Goal: Information Seeking & Learning: Learn about a topic

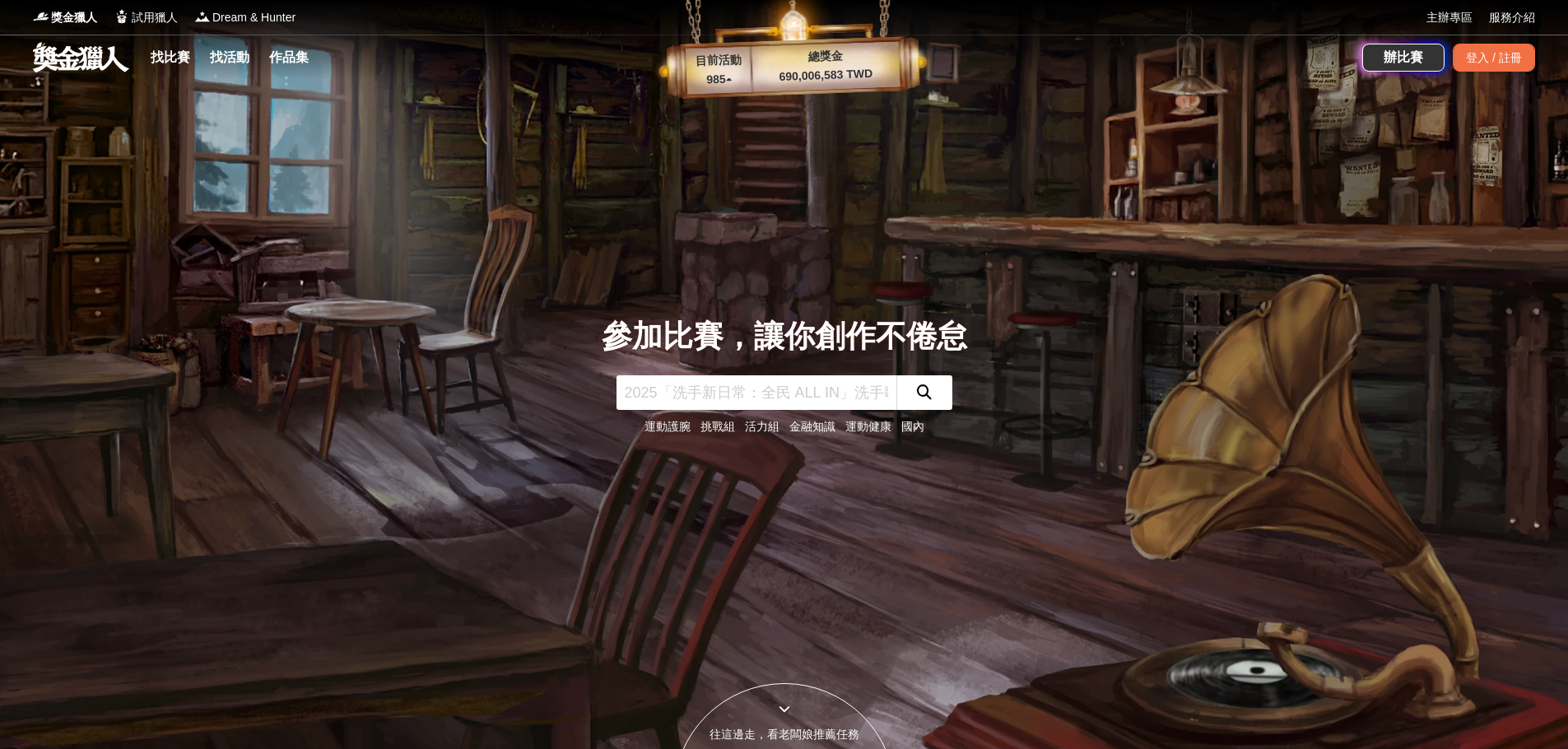
click at [163, 54] on link "找比賽" at bounding box center [170, 57] width 52 height 23
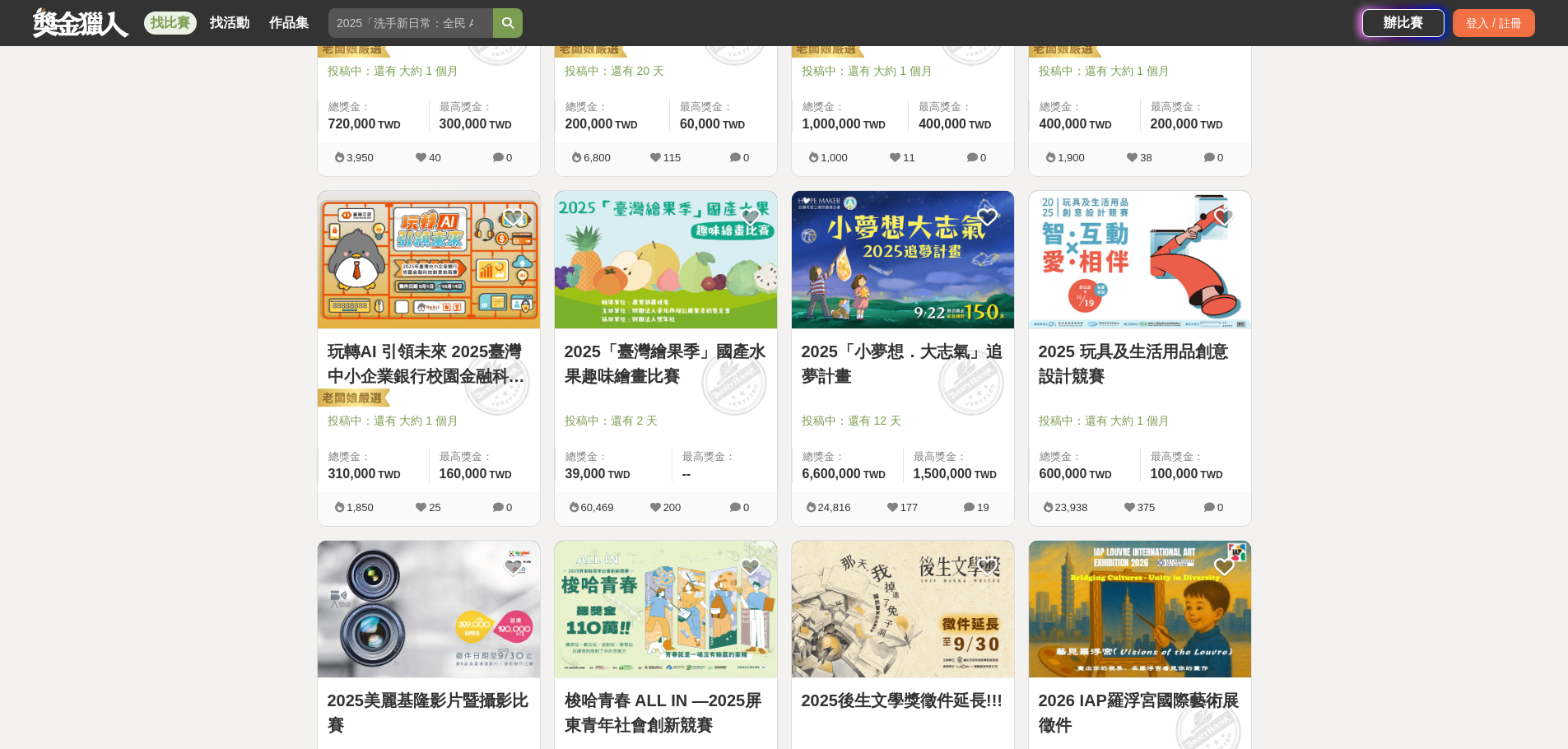
scroll to position [1317, 0]
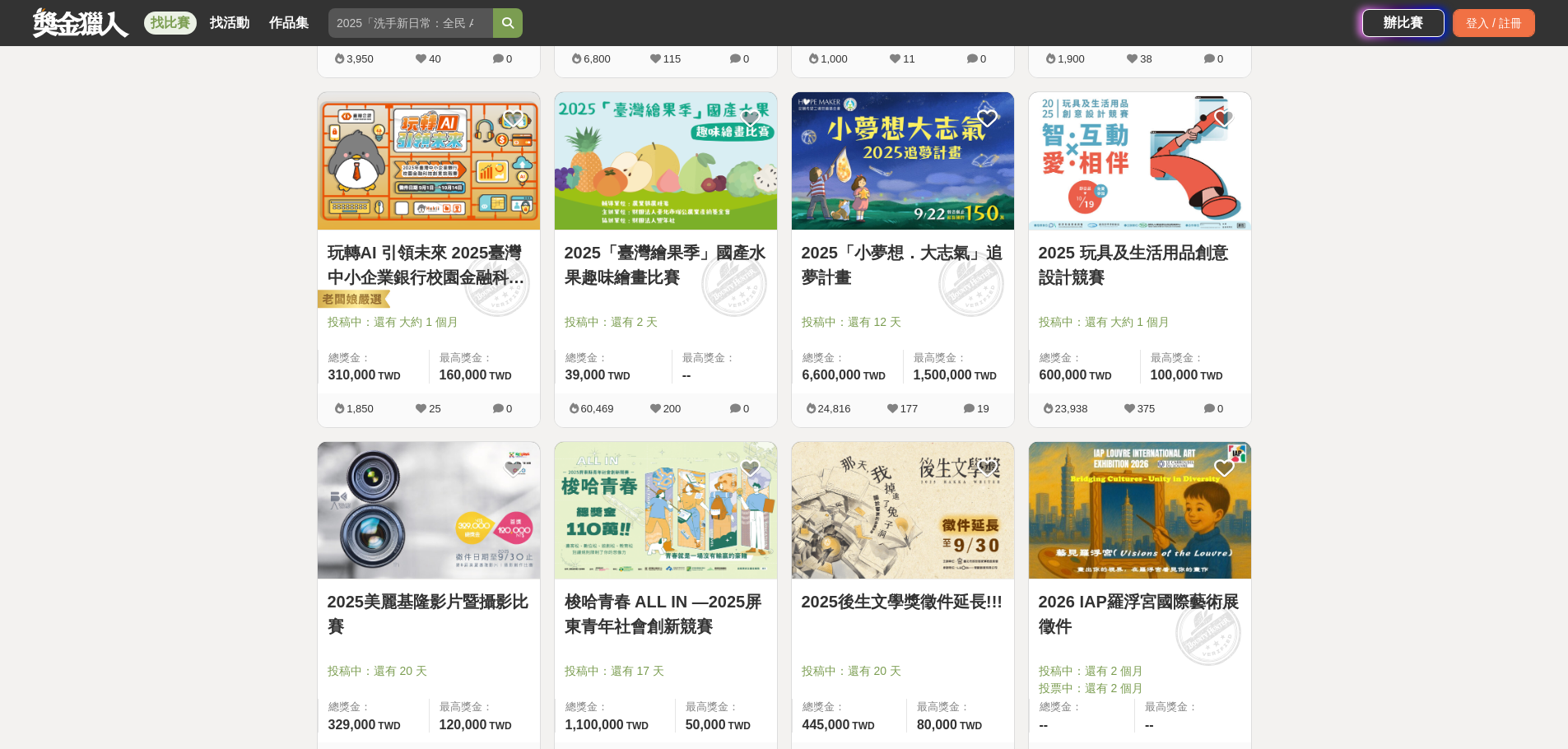
click at [893, 520] on img at bounding box center [903, 511] width 222 height 138
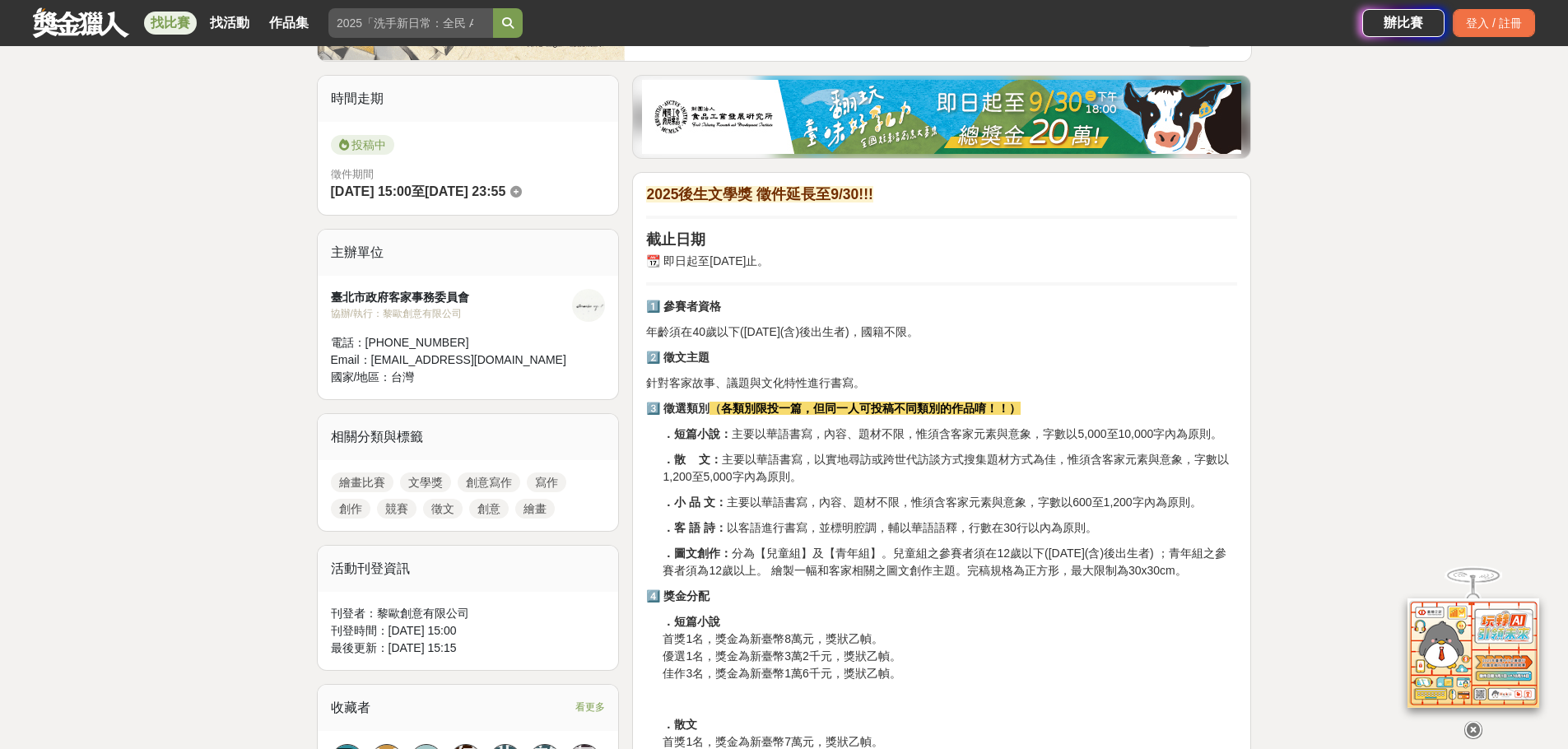
scroll to position [411, 0]
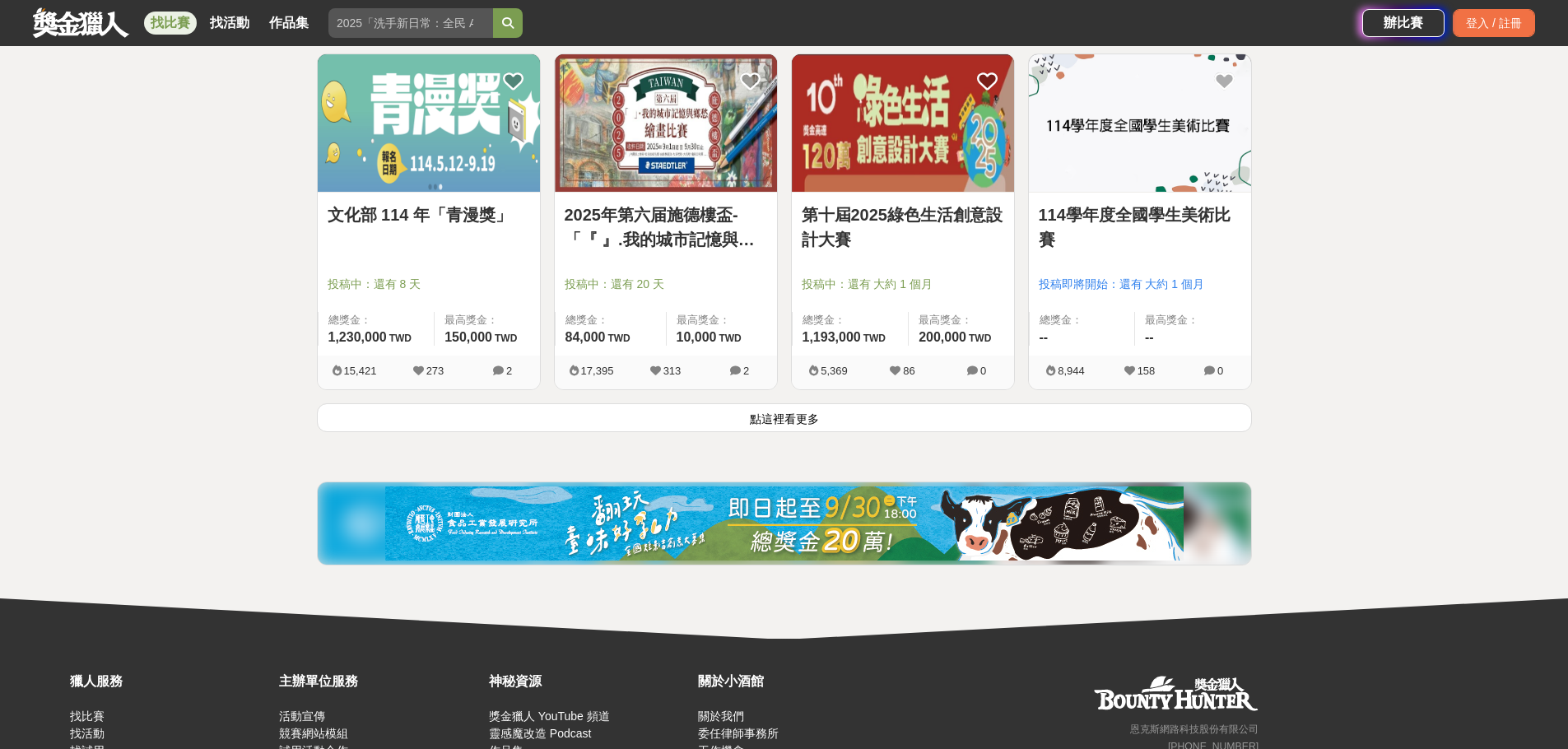
scroll to position [2058, 0]
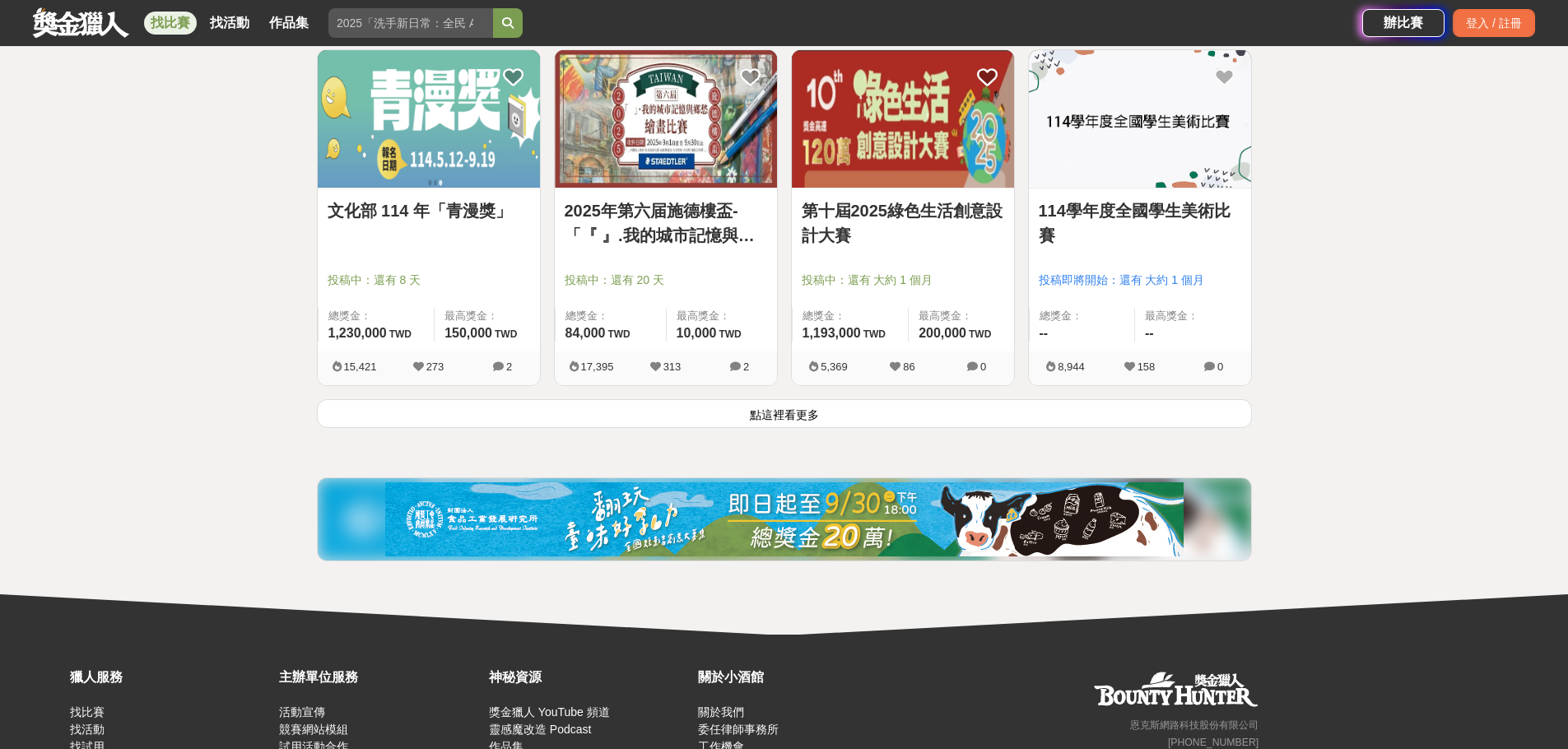
click at [819, 415] on button "點這裡看更多" at bounding box center [784, 413] width 935 height 28
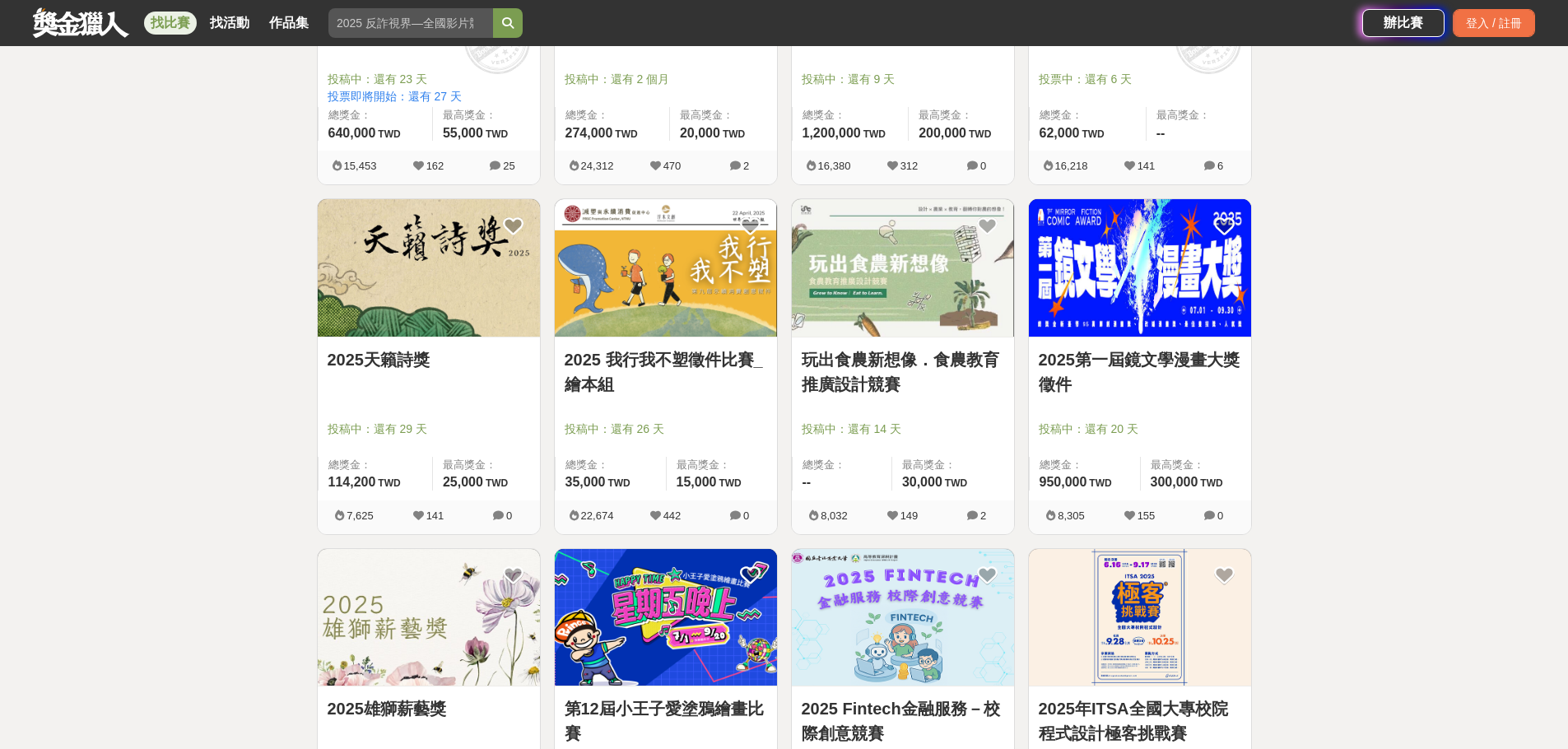
scroll to position [2964, 0]
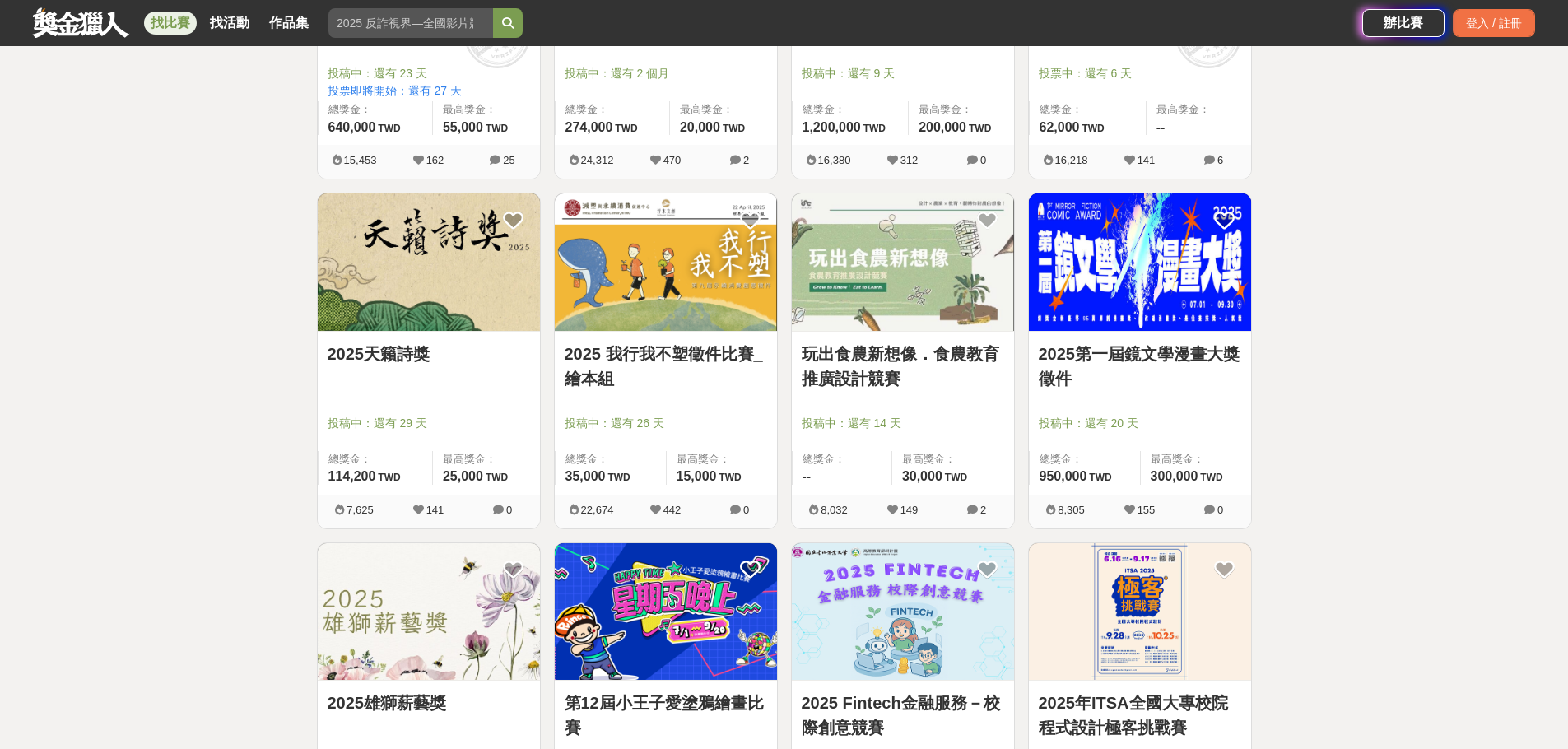
click at [489, 398] on div at bounding box center [433, 400] width 212 height 20
click at [352, 361] on link "2025天籟詩獎" at bounding box center [428, 353] width 203 height 25
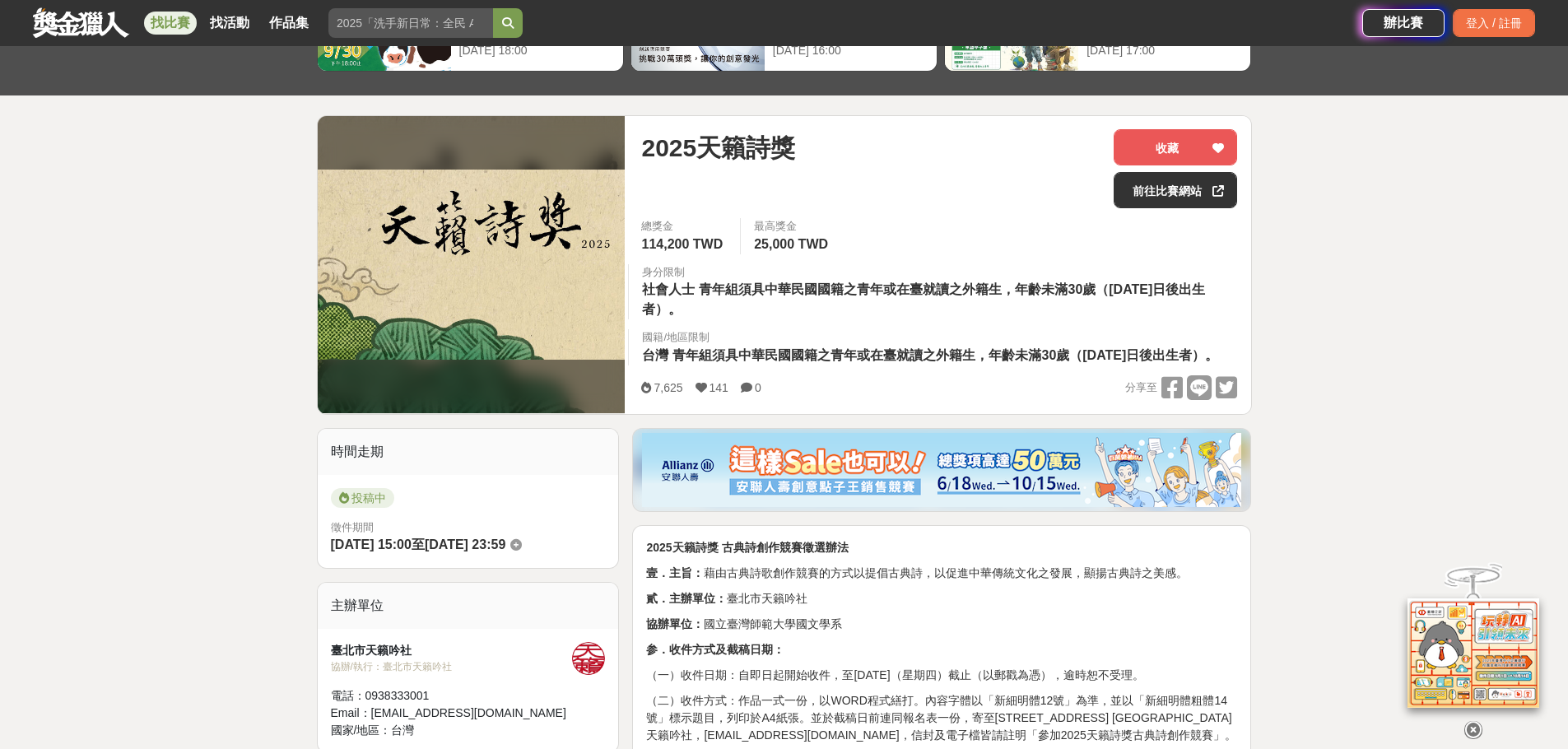
scroll to position [164, 0]
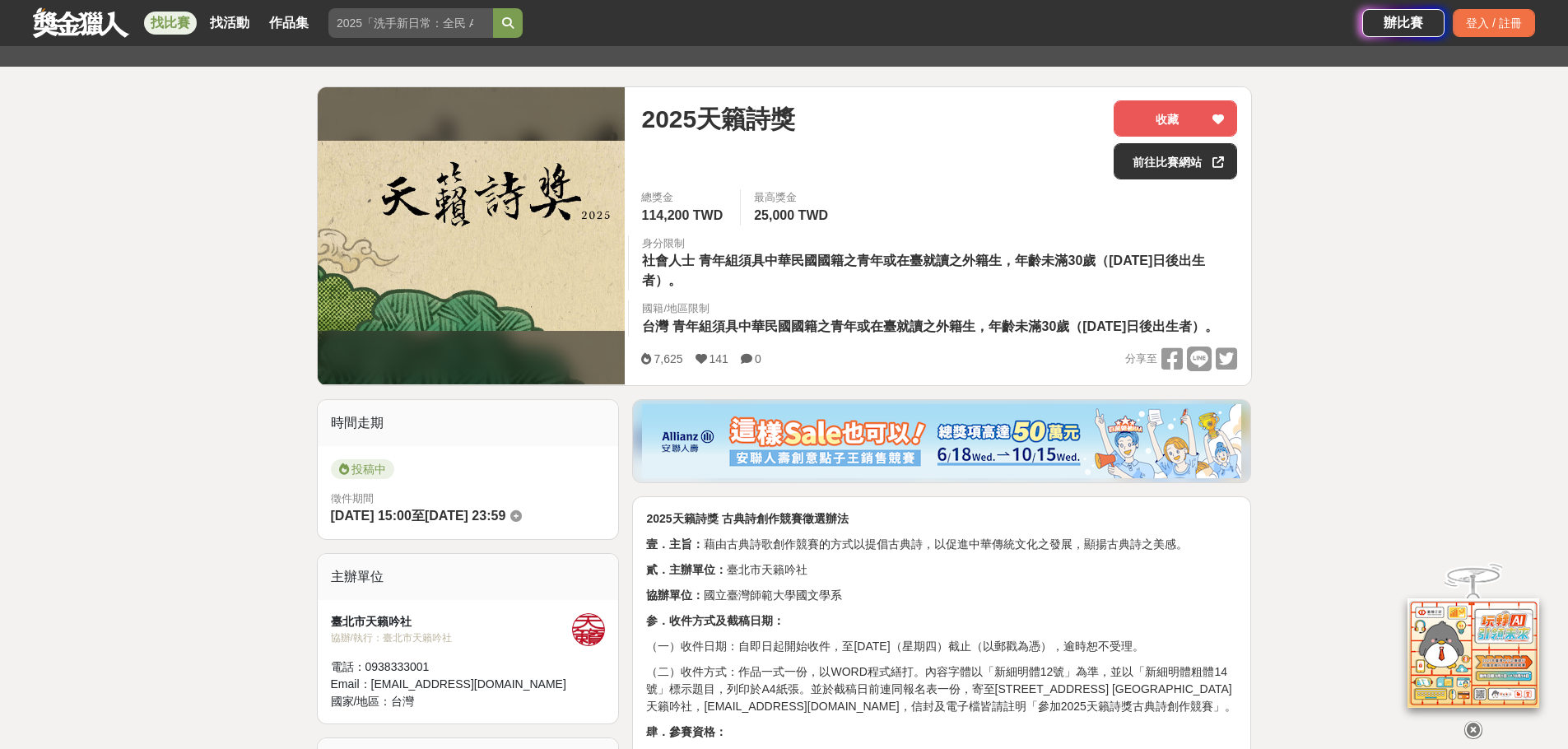
drag, startPoint x: 673, startPoint y: 325, endPoint x: 1006, endPoint y: 346, distance: 333.7
click at [1006, 337] on div "國籍/地區限制 台灣 青年組須具中華民國國籍之青年或在臺就讀之外籍生，年齡未滿30歲（[DATE]日後出生者）。" at bounding box center [931, 318] width 607 height 36
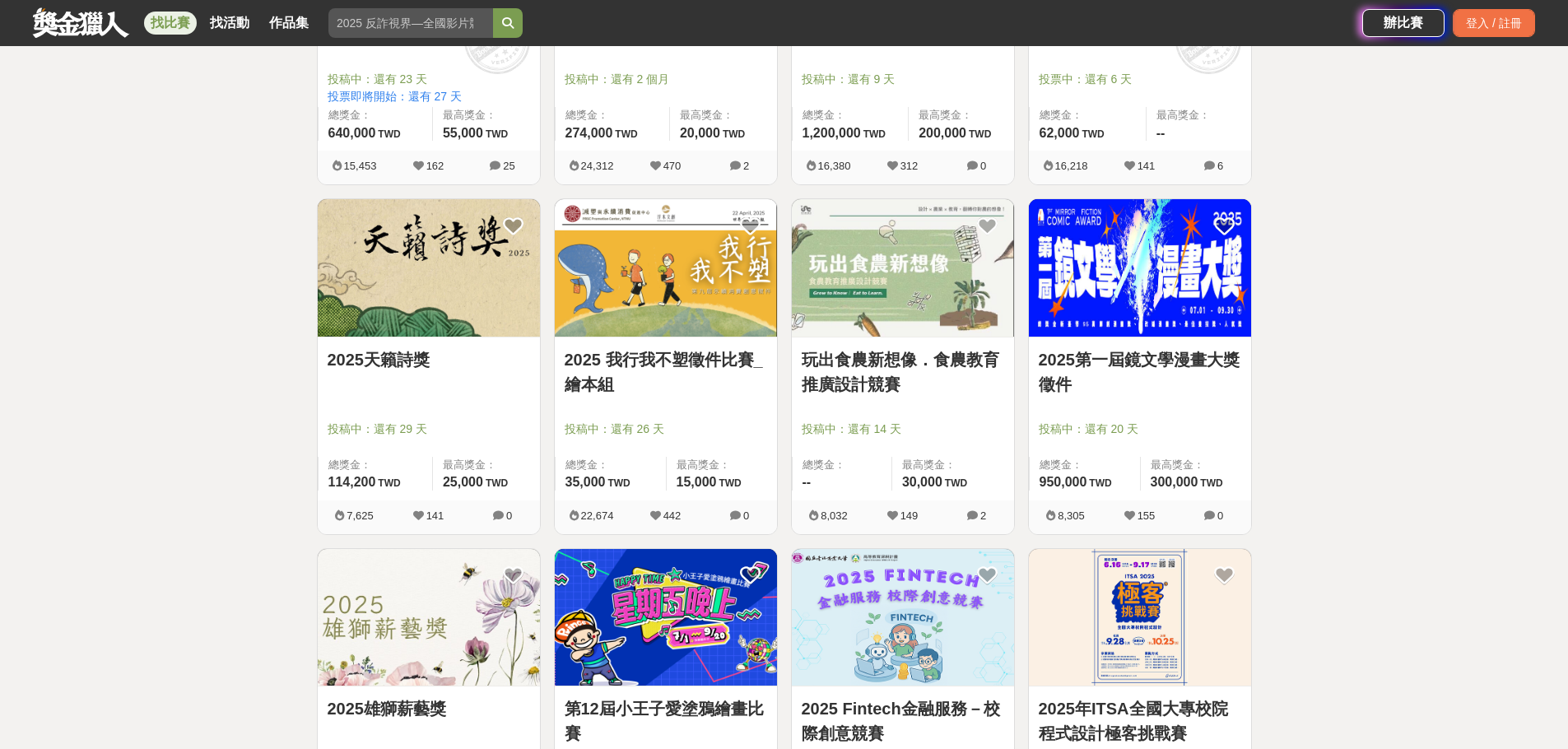
scroll to position [2964, 0]
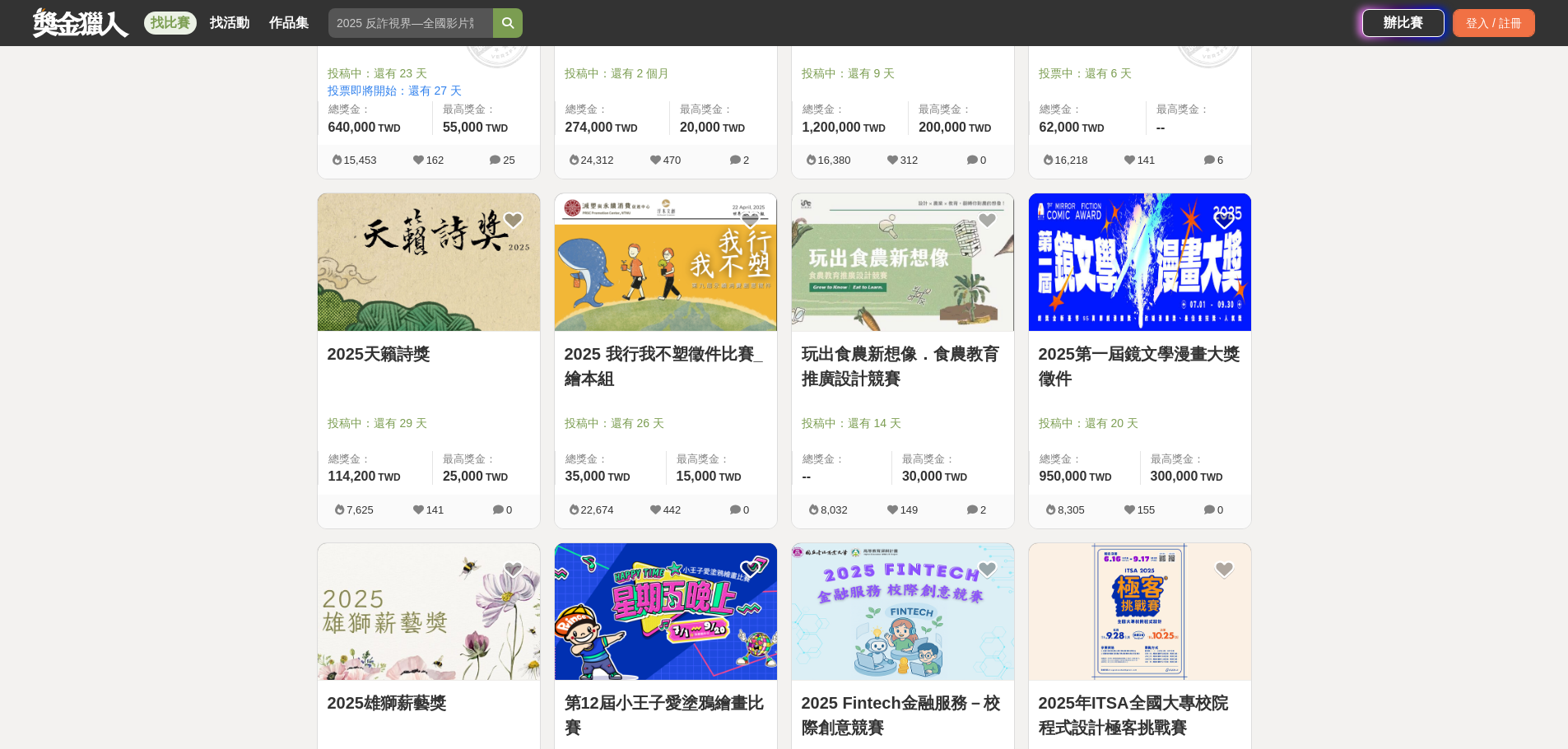
click at [690, 356] on link "2025 我行我不塑徵件比賽_繪本組" at bounding box center [665, 366] width 203 height 50
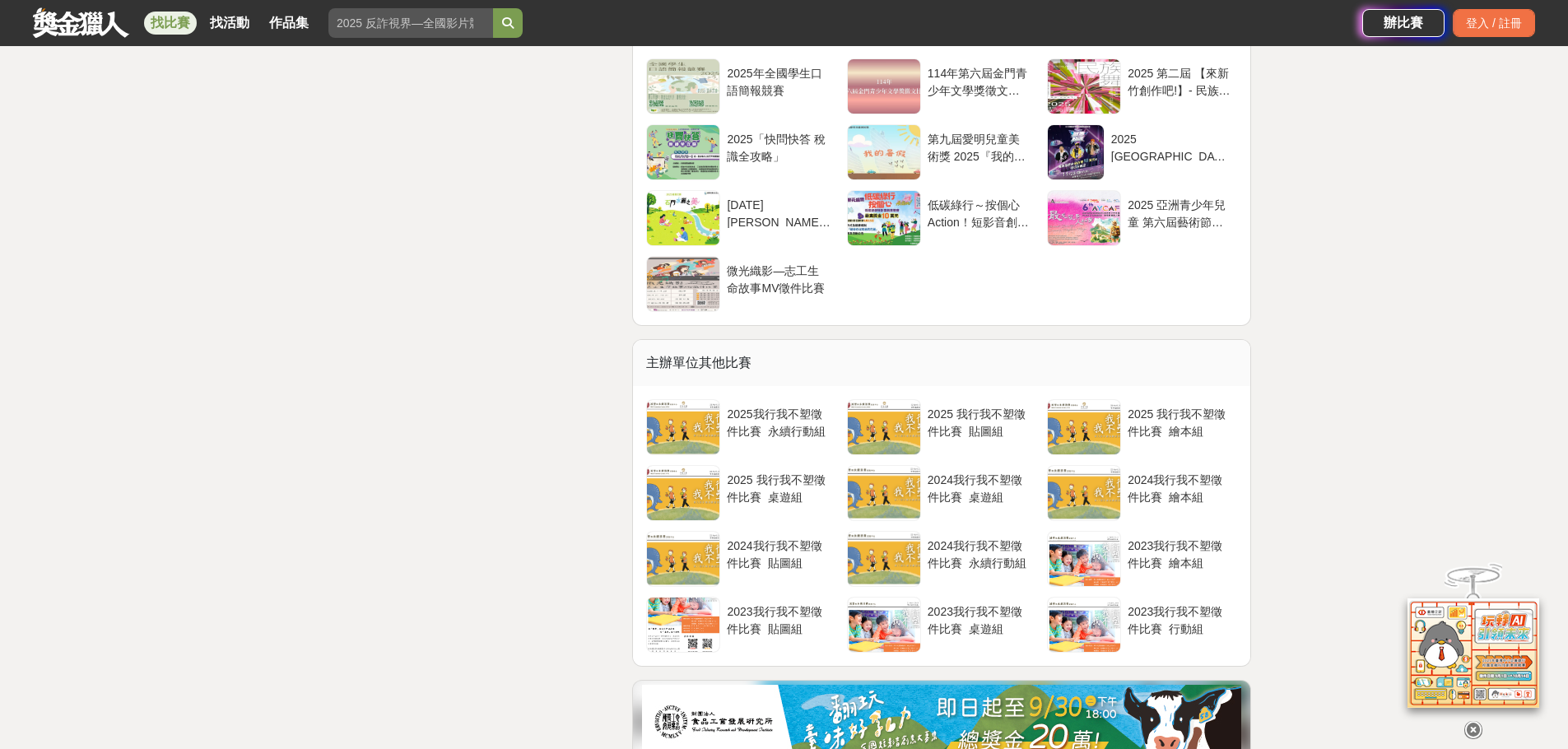
scroll to position [3128, 0]
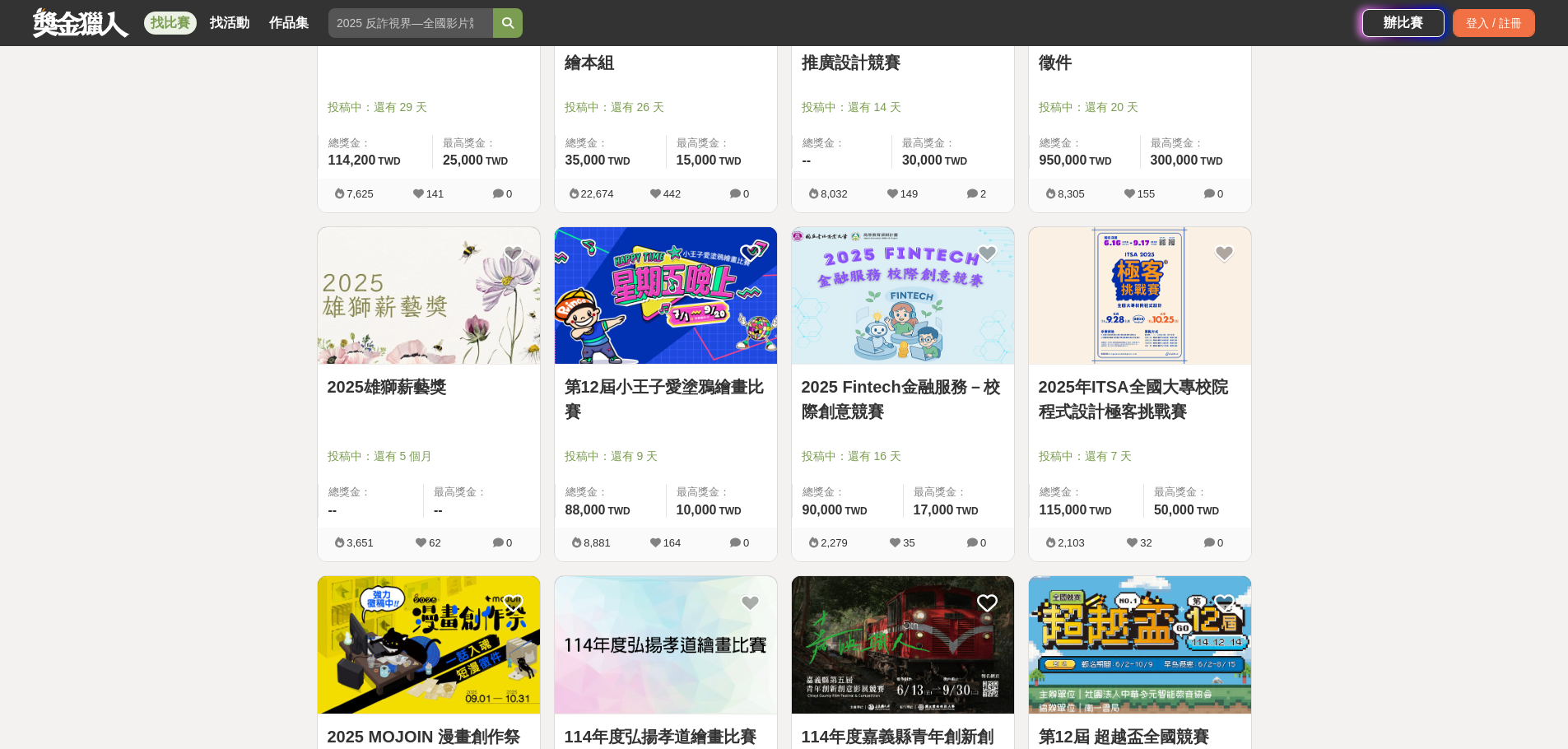
scroll to position [3293, 0]
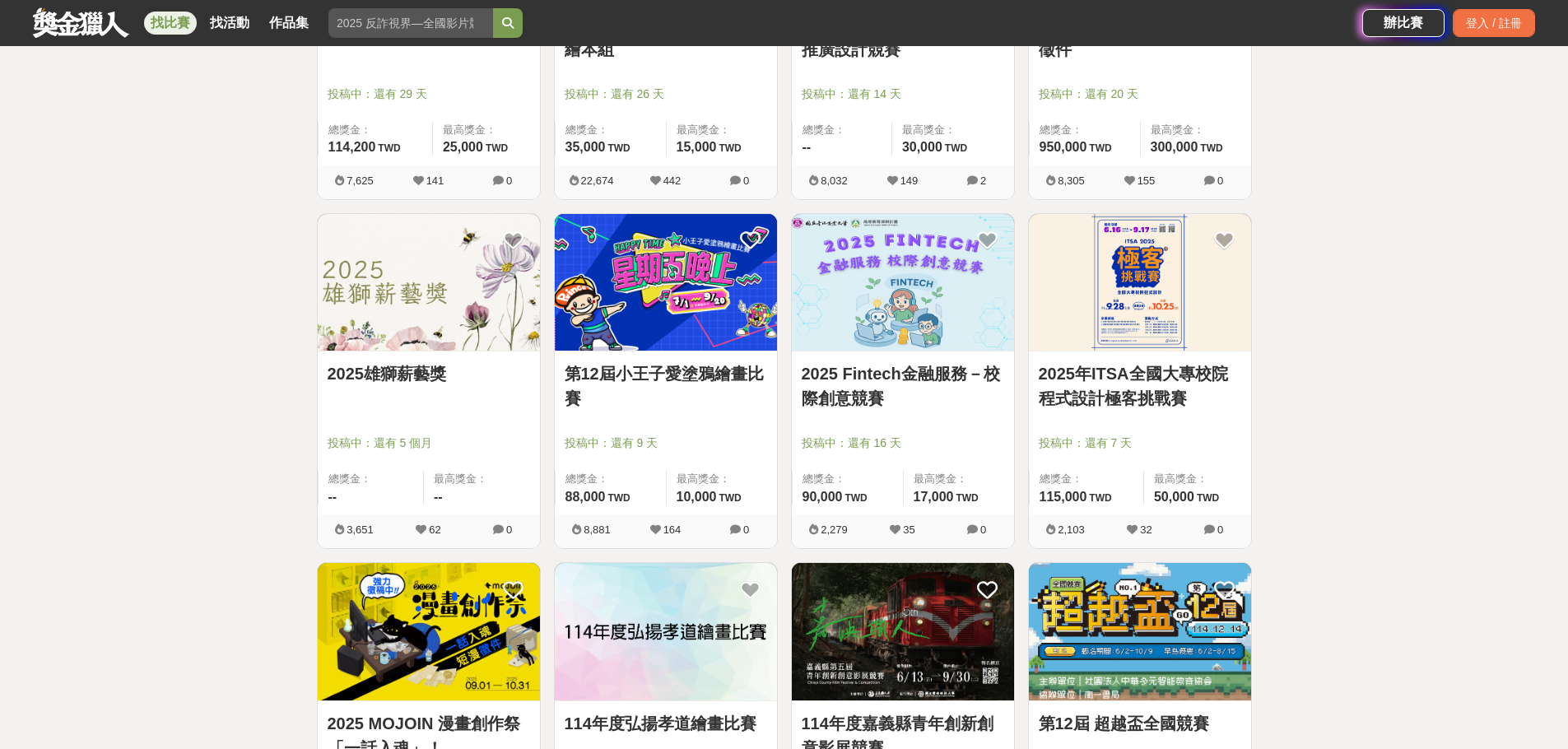
click at [405, 387] on div "2025雄獅薪藝獎" at bounding box center [428, 384] width 203 height 44
click at [407, 378] on link "2025雄獅薪藝獎" at bounding box center [428, 374] width 203 height 25
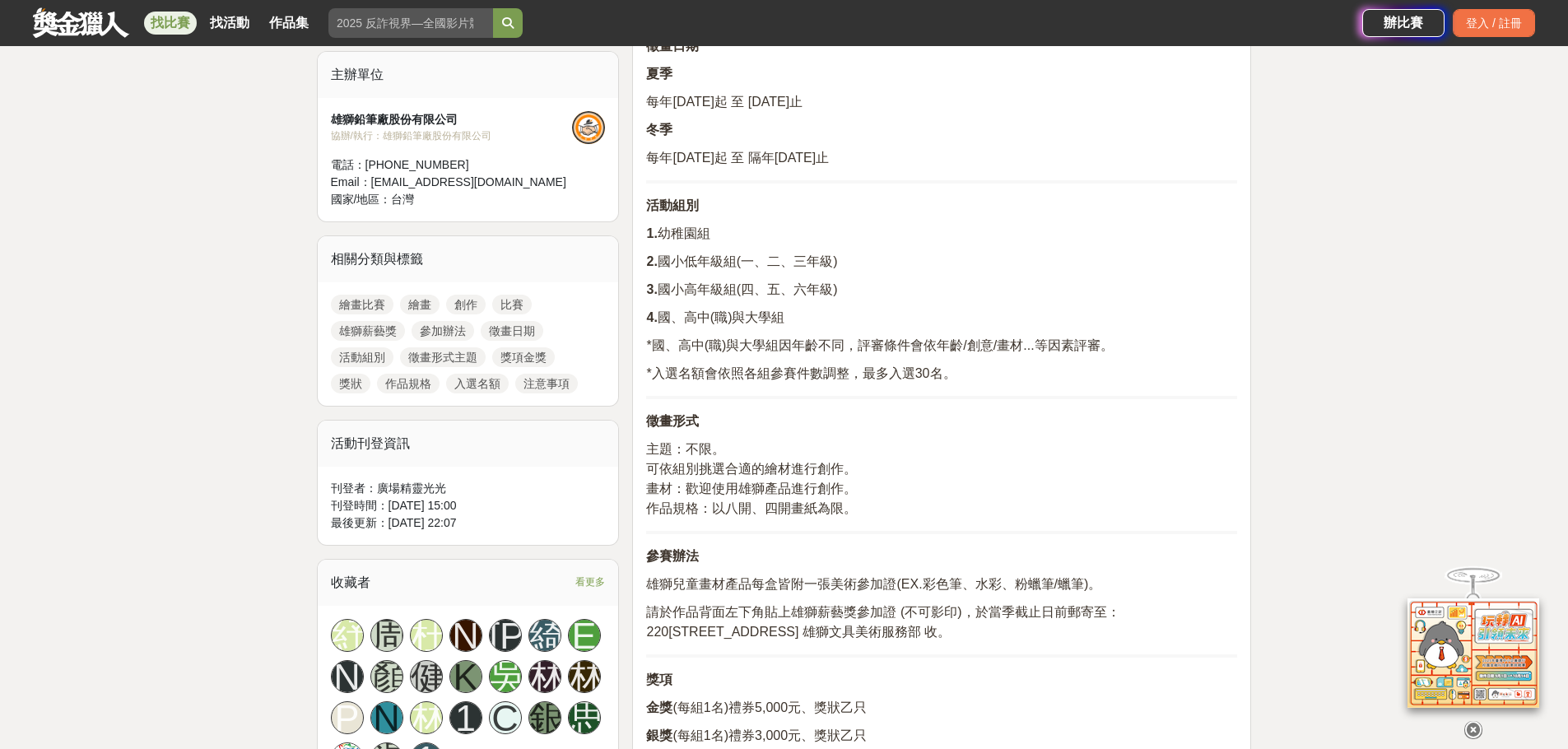
scroll to position [576, 0]
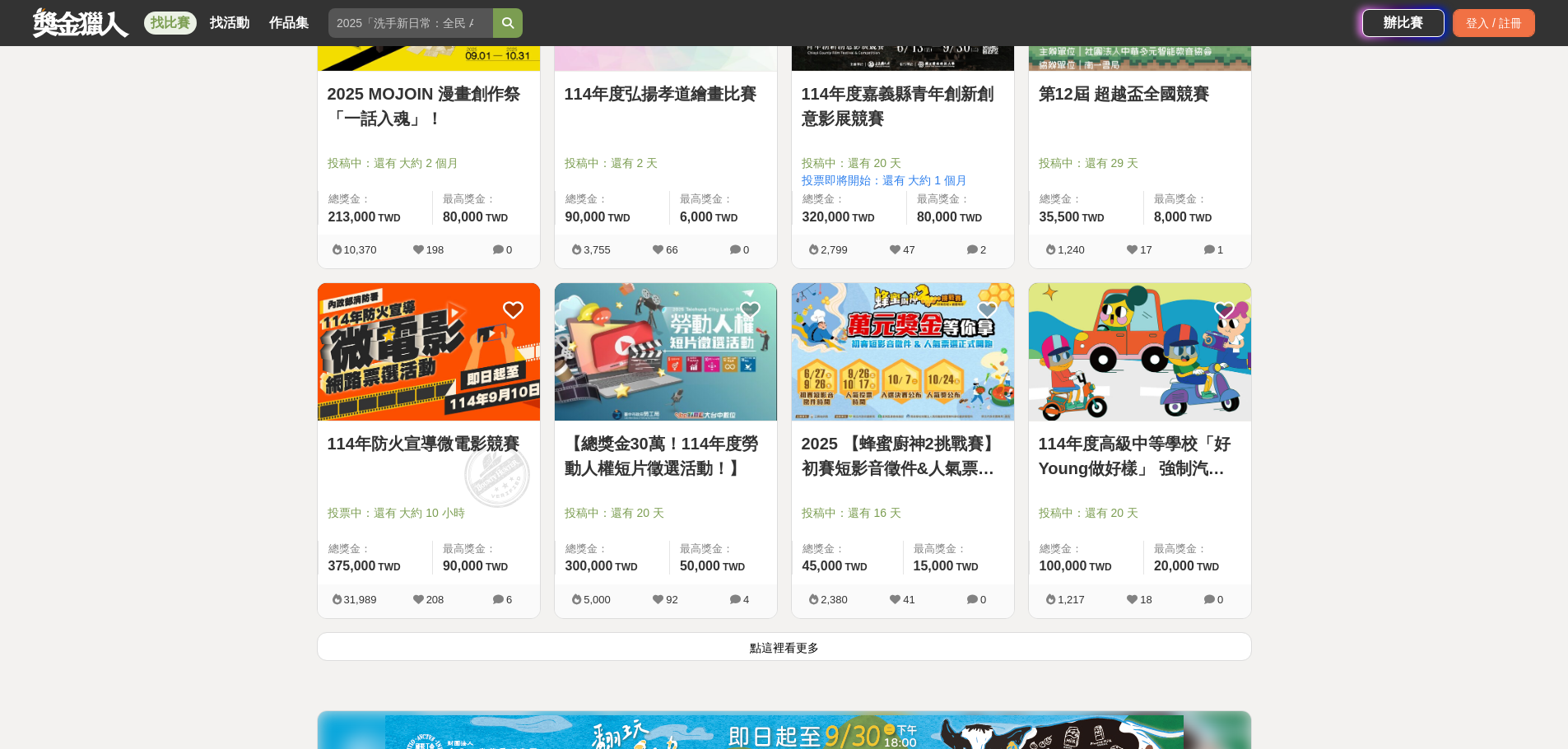
scroll to position [3952, 0]
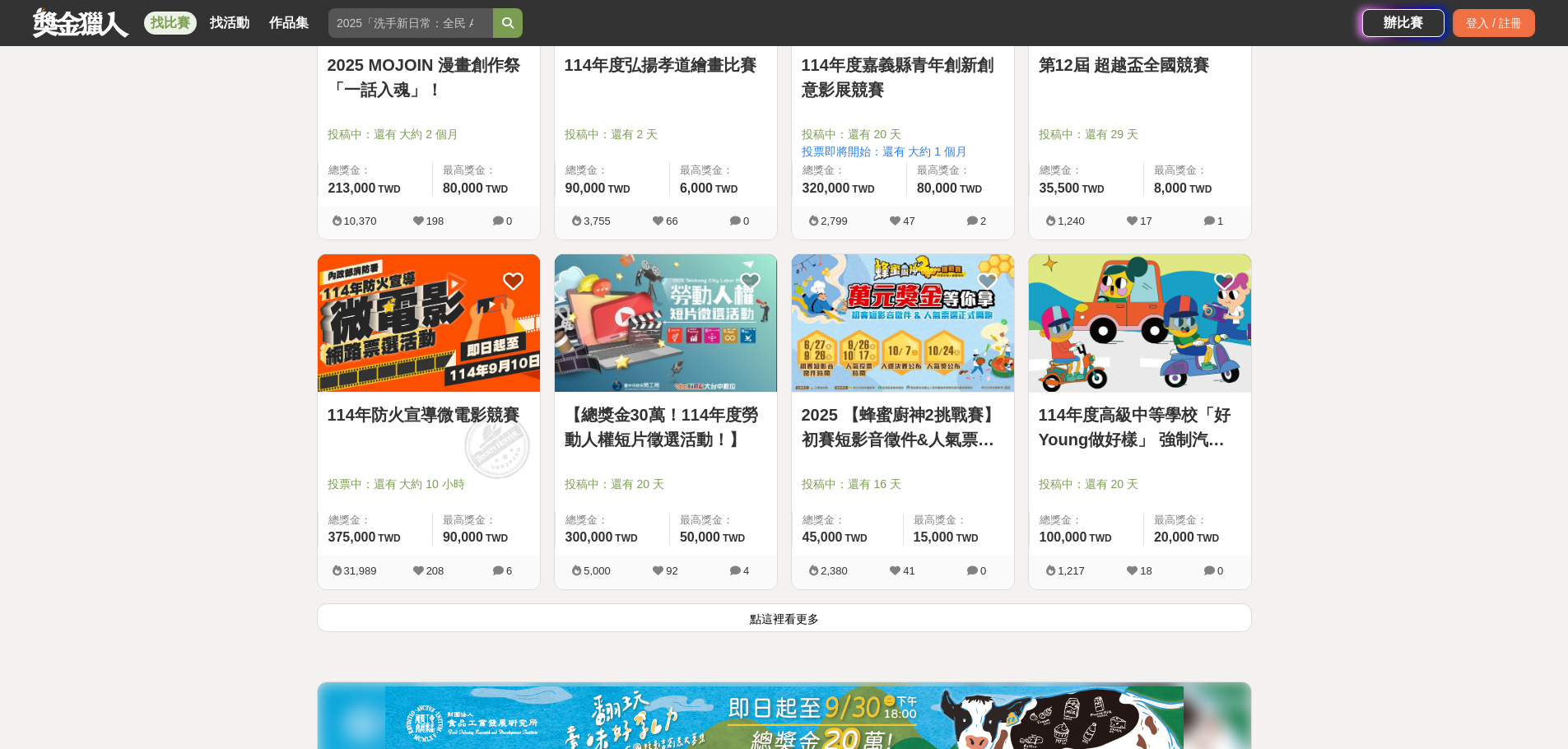
click at [805, 628] on button "點這裡看更多" at bounding box center [784, 617] width 935 height 28
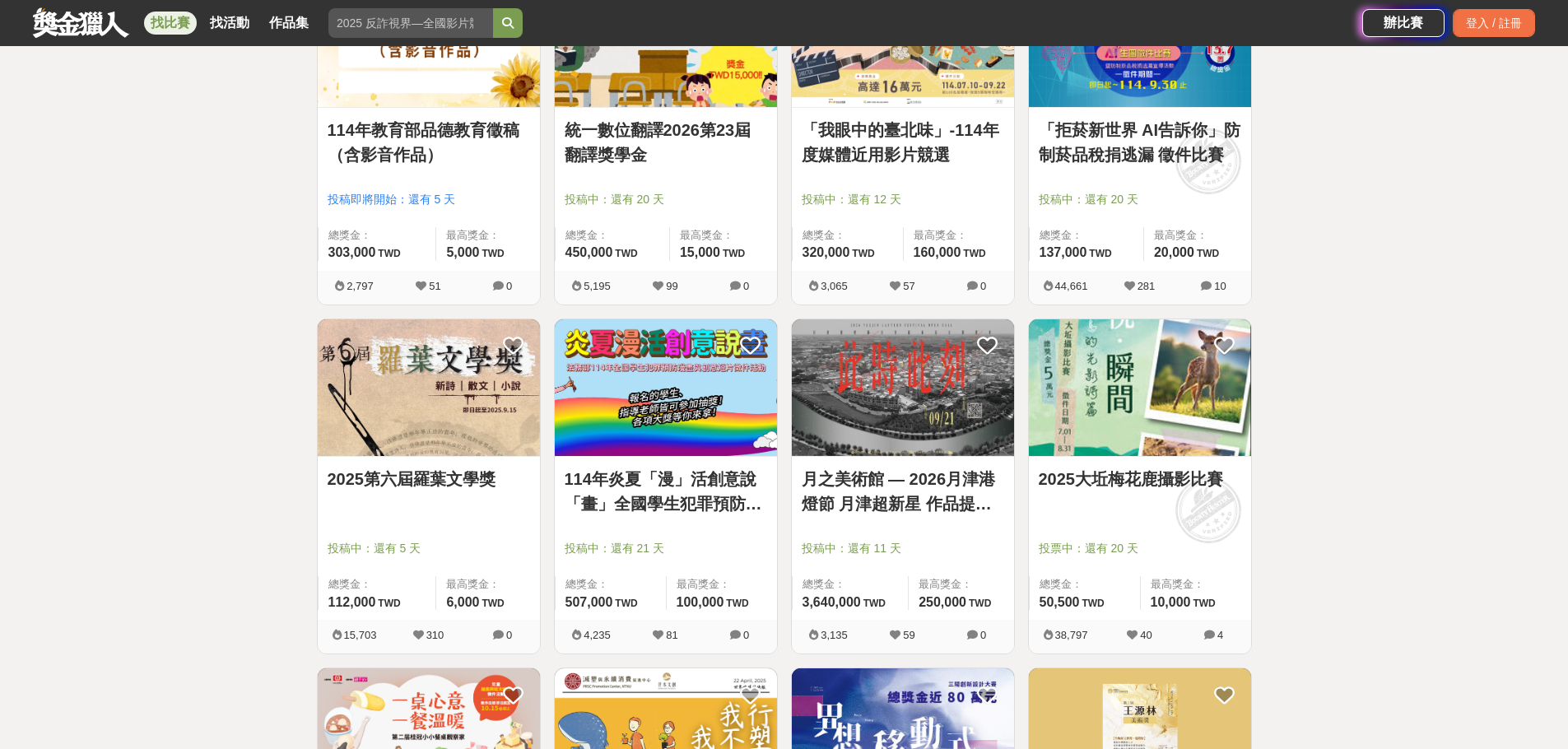
scroll to position [5351, 0]
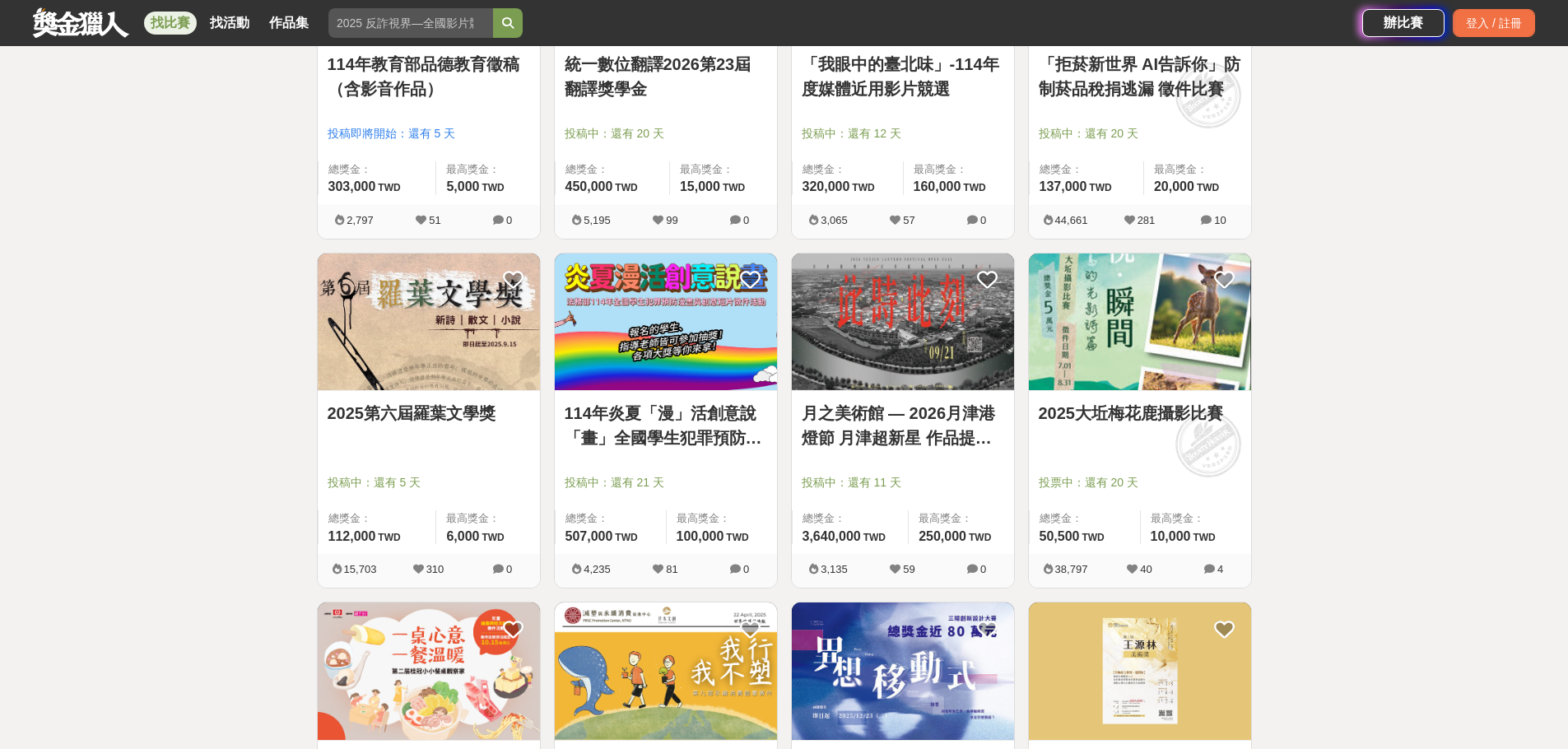
click at [925, 438] on link "月之美術館 — 2026月津港燈節 月津超新星 作品提案徵選計畫 〈OPEN CALL〉" at bounding box center [903, 426] width 203 height 50
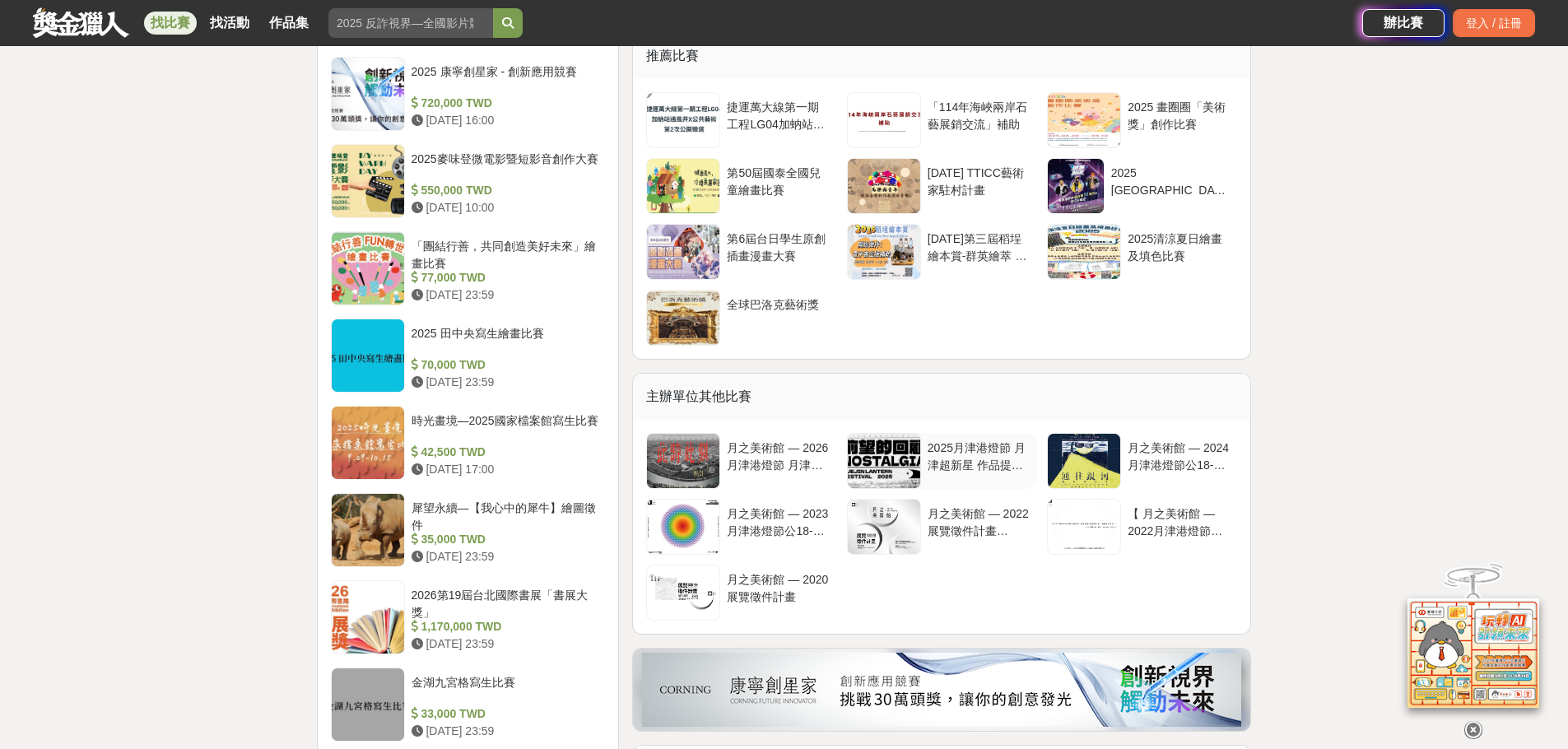
scroll to position [1400, 0]
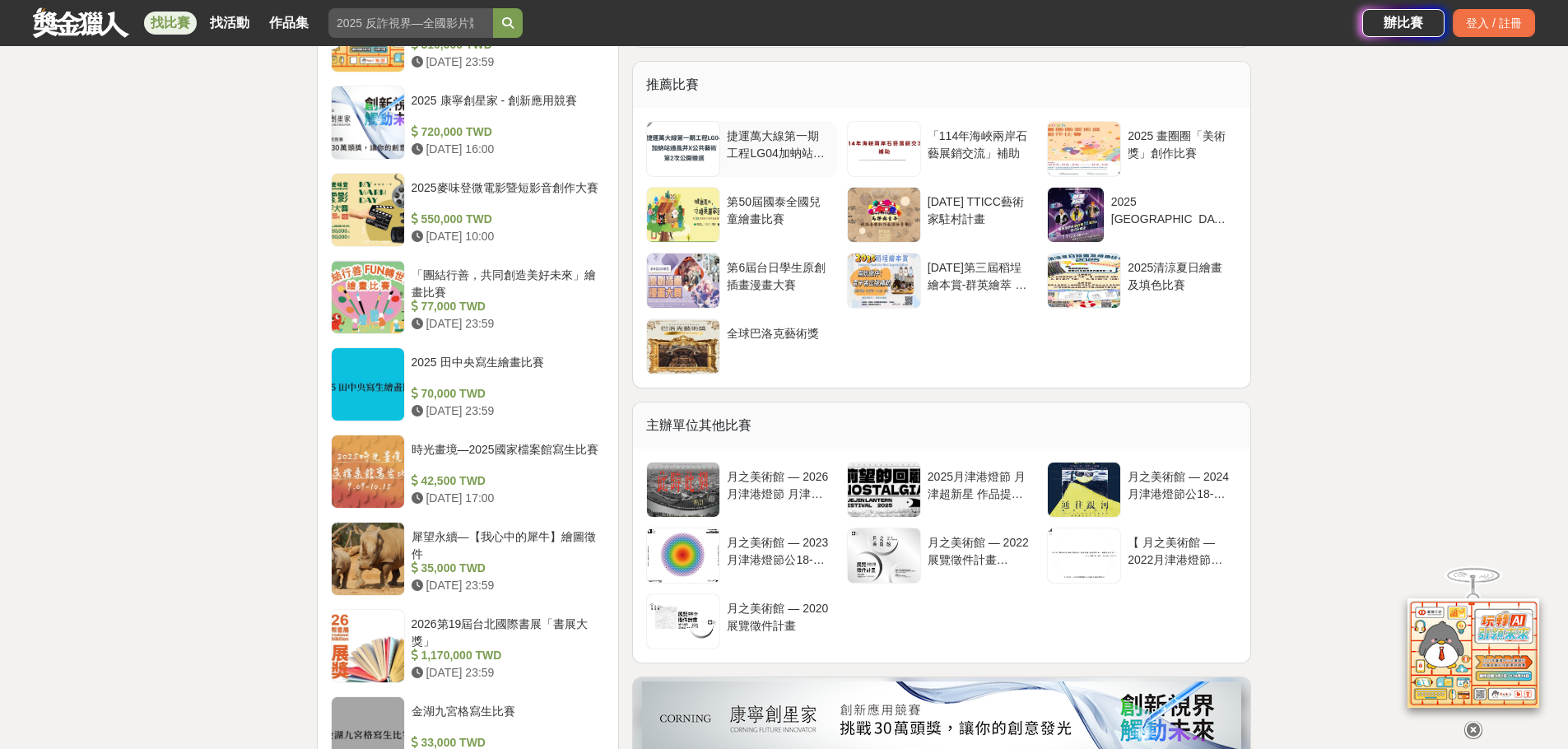
click at [757, 159] on div "捷運萬大線第一期工程LG04加蚋站通風井X公共藝術第2次公開徵選" at bounding box center [778, 143] width 103 height 31
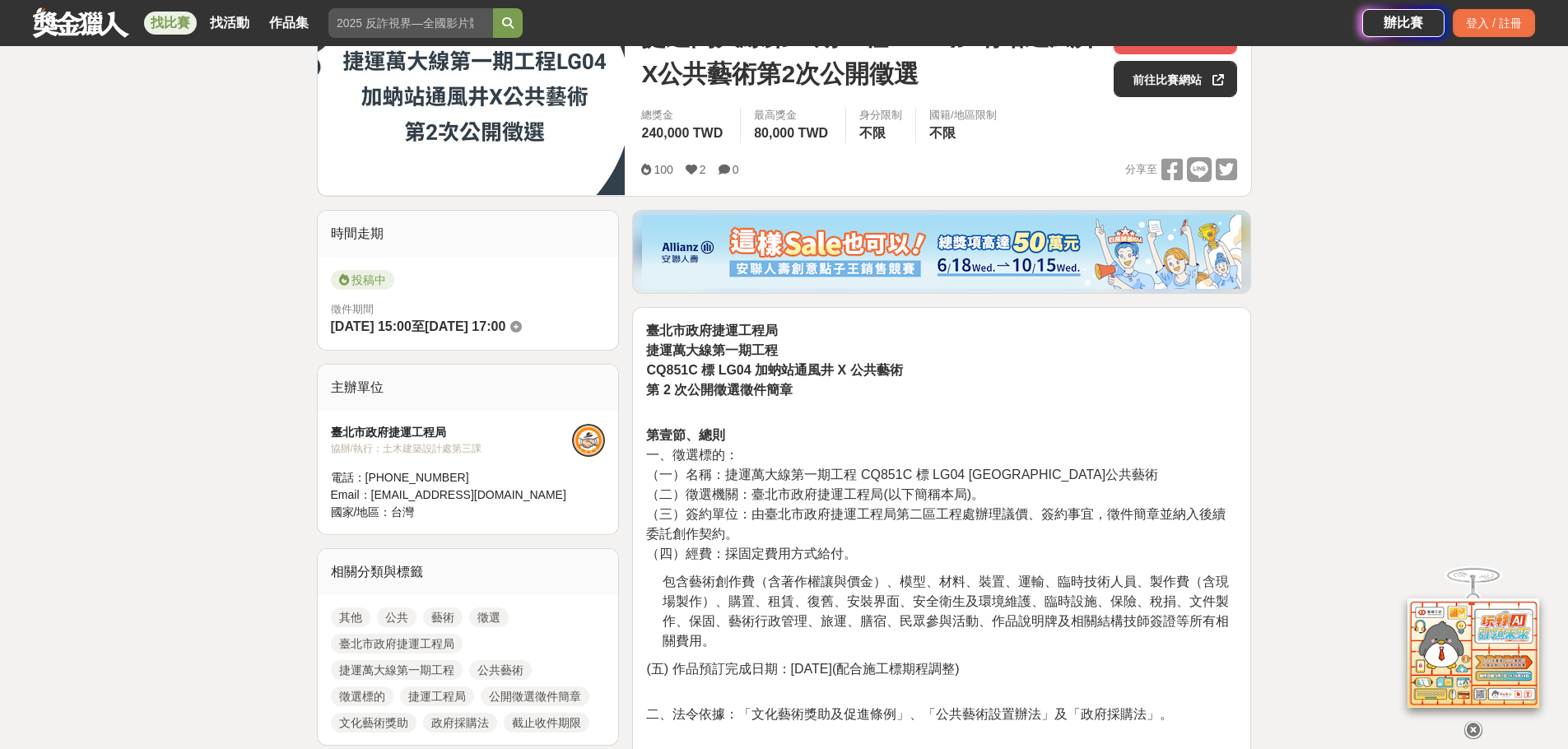
scroll to position [576, 0]
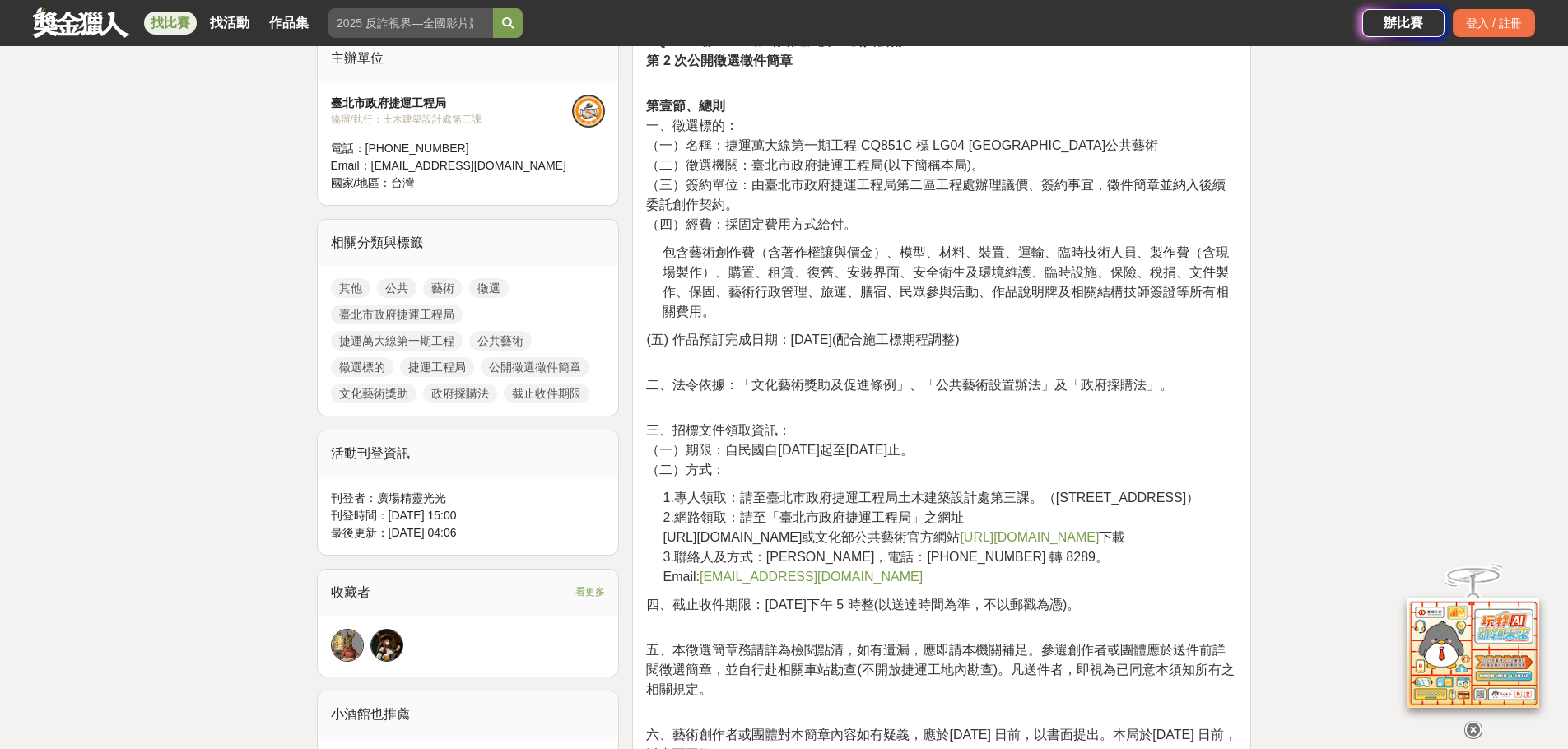
click at [960, 544] on link "[URL][DOMAIN_NAME]" at bounding box center [1029, 537] width 139 height 14
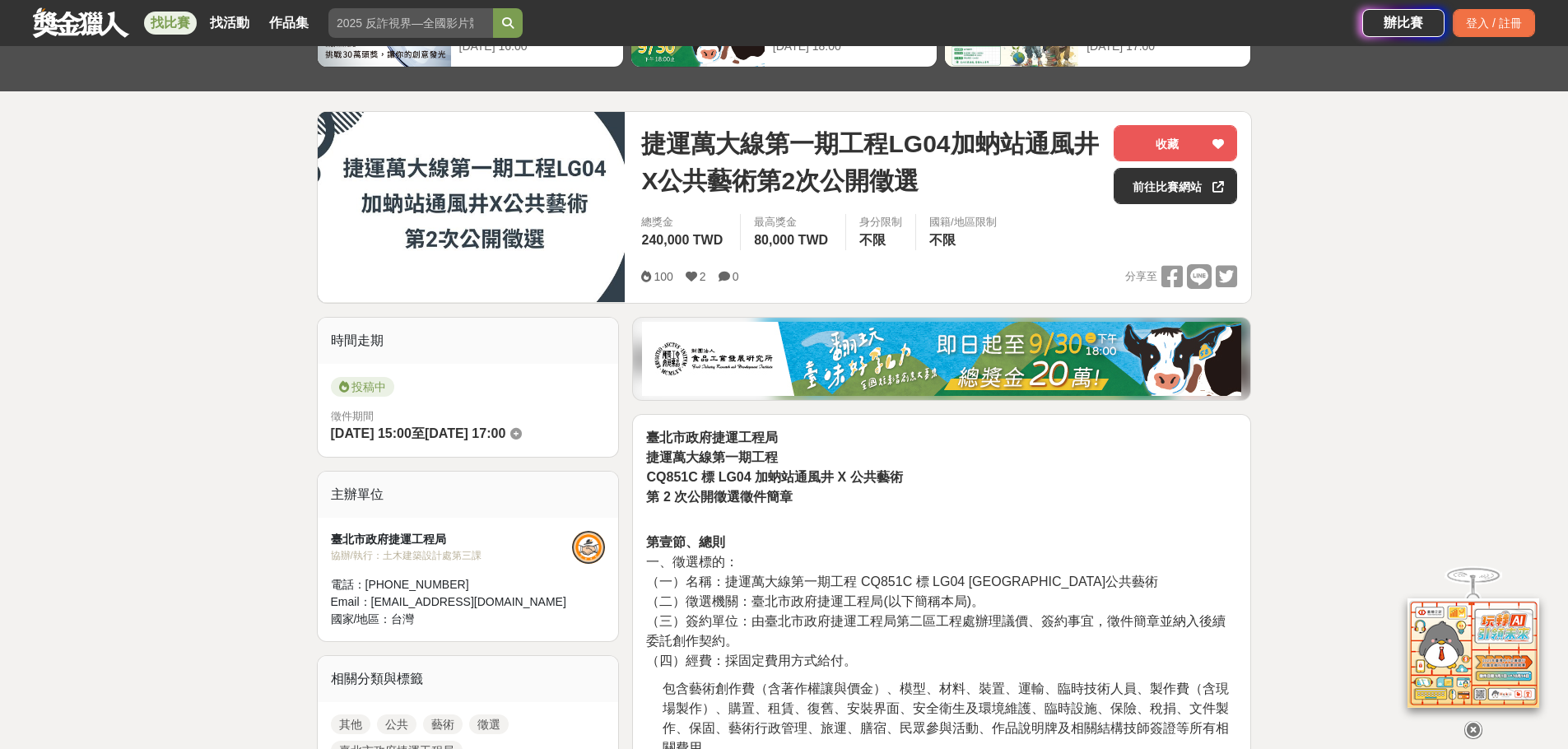
scroll to position [83, 0]
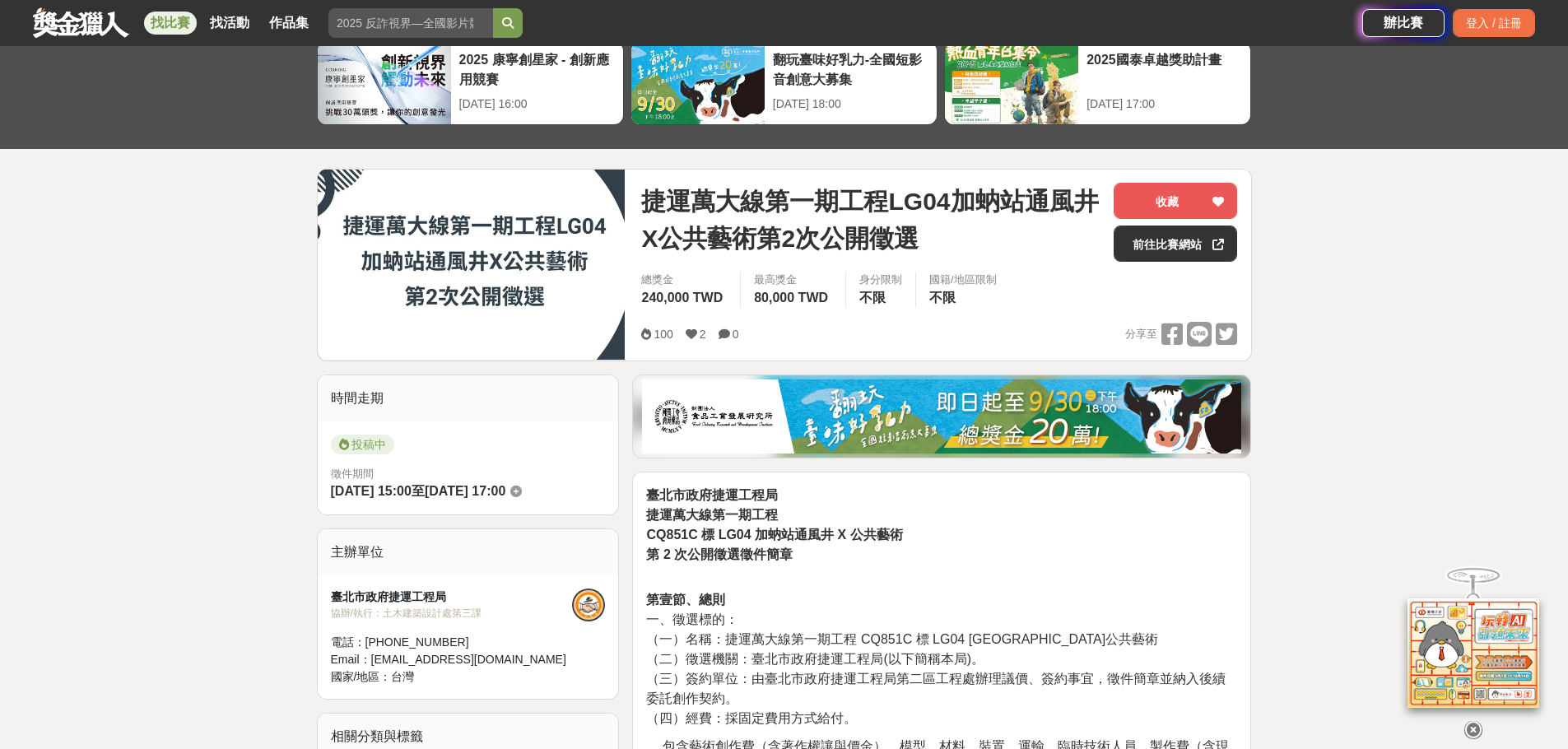
click at [1194, 541] on p "臺北市政府捷運工程局 捷運萬大線第一期工程 CQ851C 標 LG04 [GEOGRAPHIC_DATA]通風井 X 公共藝術 第 2 次公開徵選徵件簡章" at bounding box center [941, 525] width 591 height 79
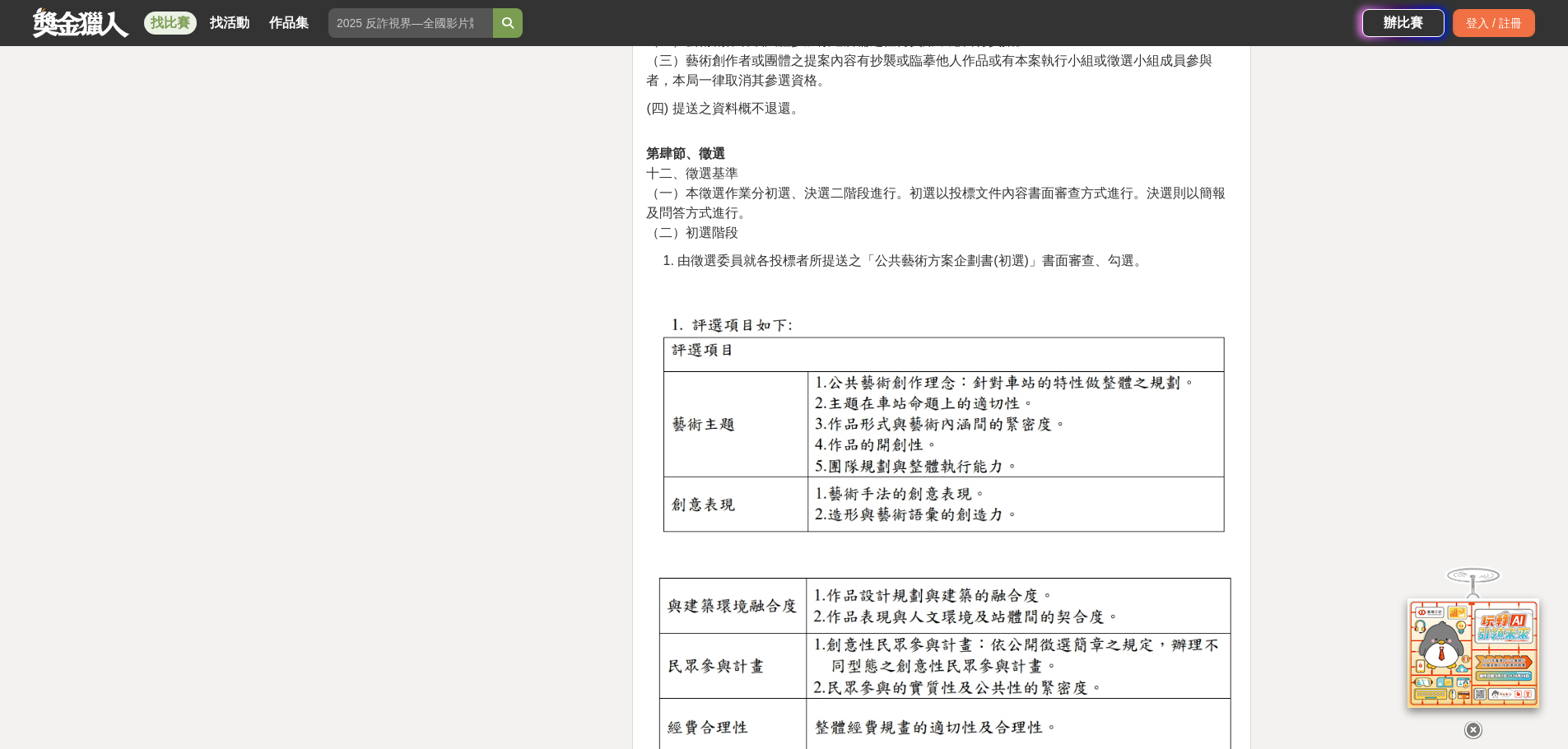
scroll to position [3869, 0]
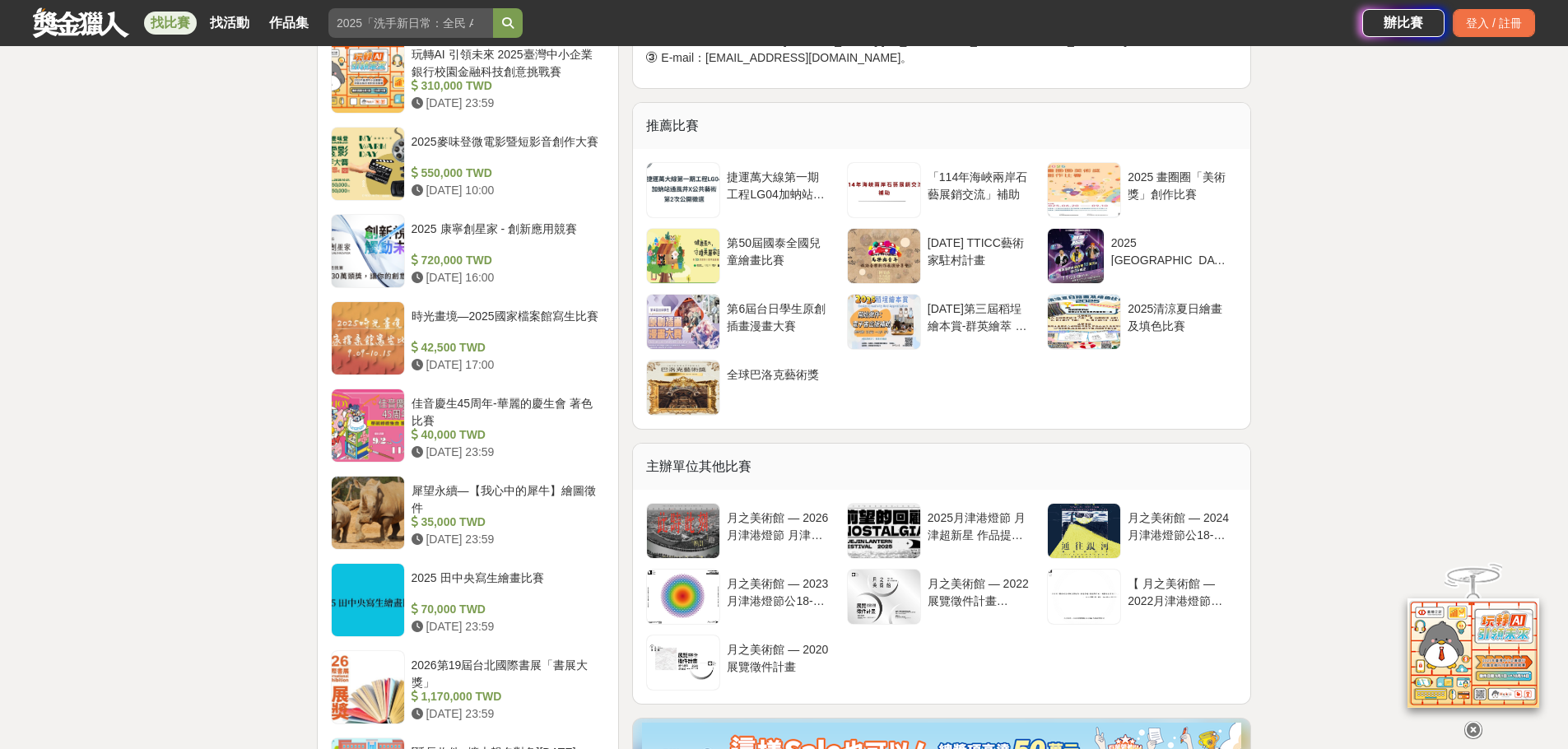
scroll to position [1338, 0]
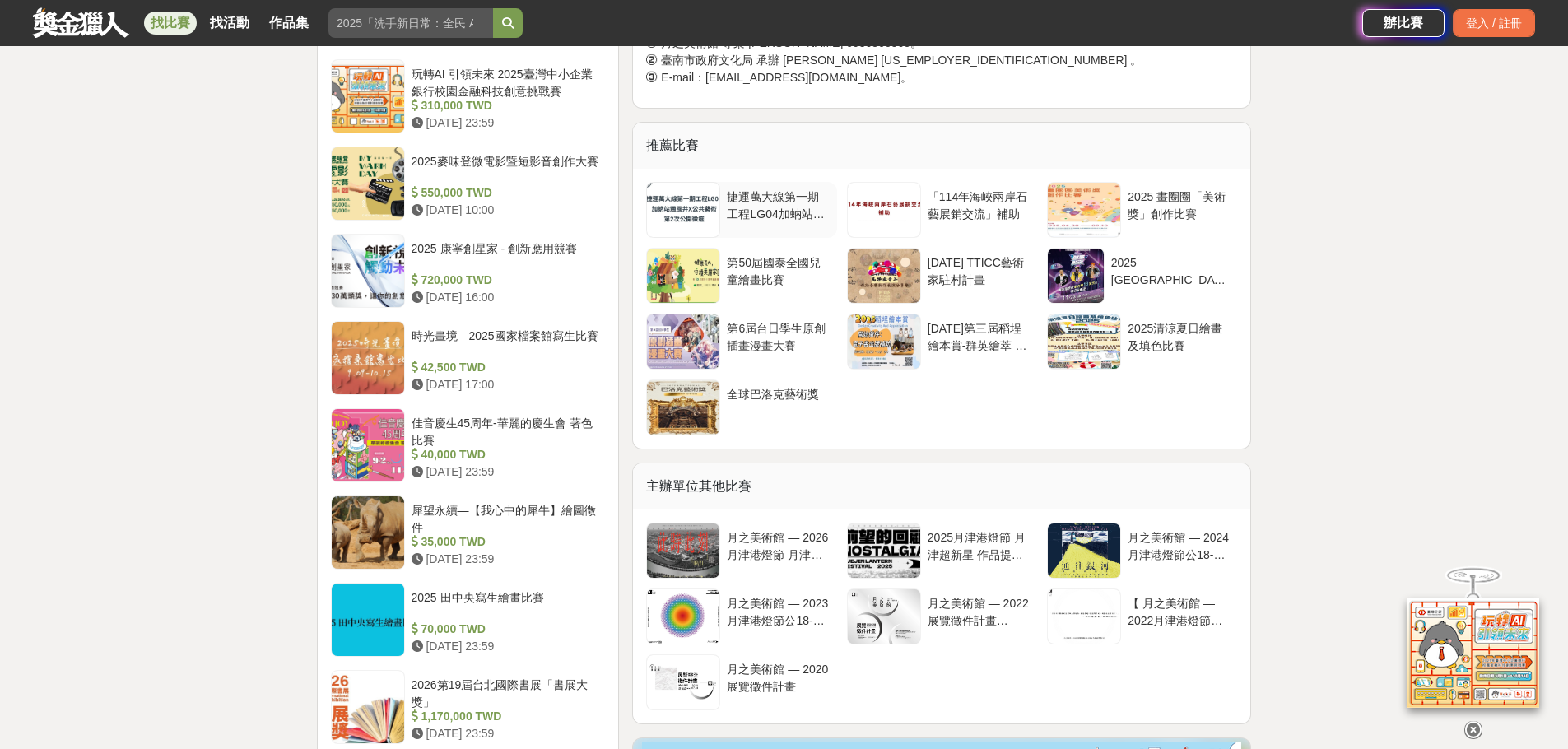
click at [779, 217] on div "捷運萬大線第一期工程LG04加蚋站通風井X公共藝術第2次公開徵選" at bounding box center [778, 204] width 103 height 31
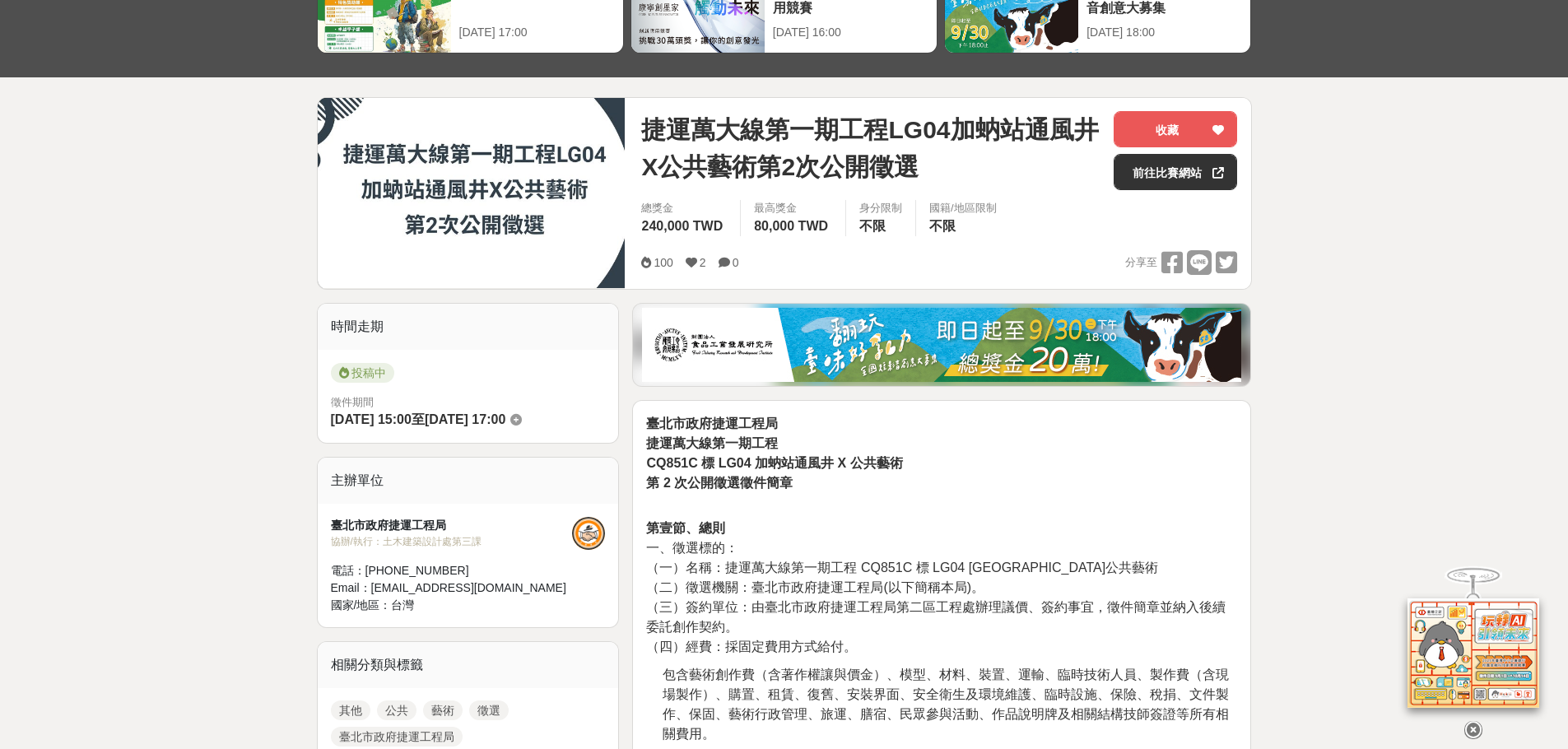
scroll to position [330, 0]
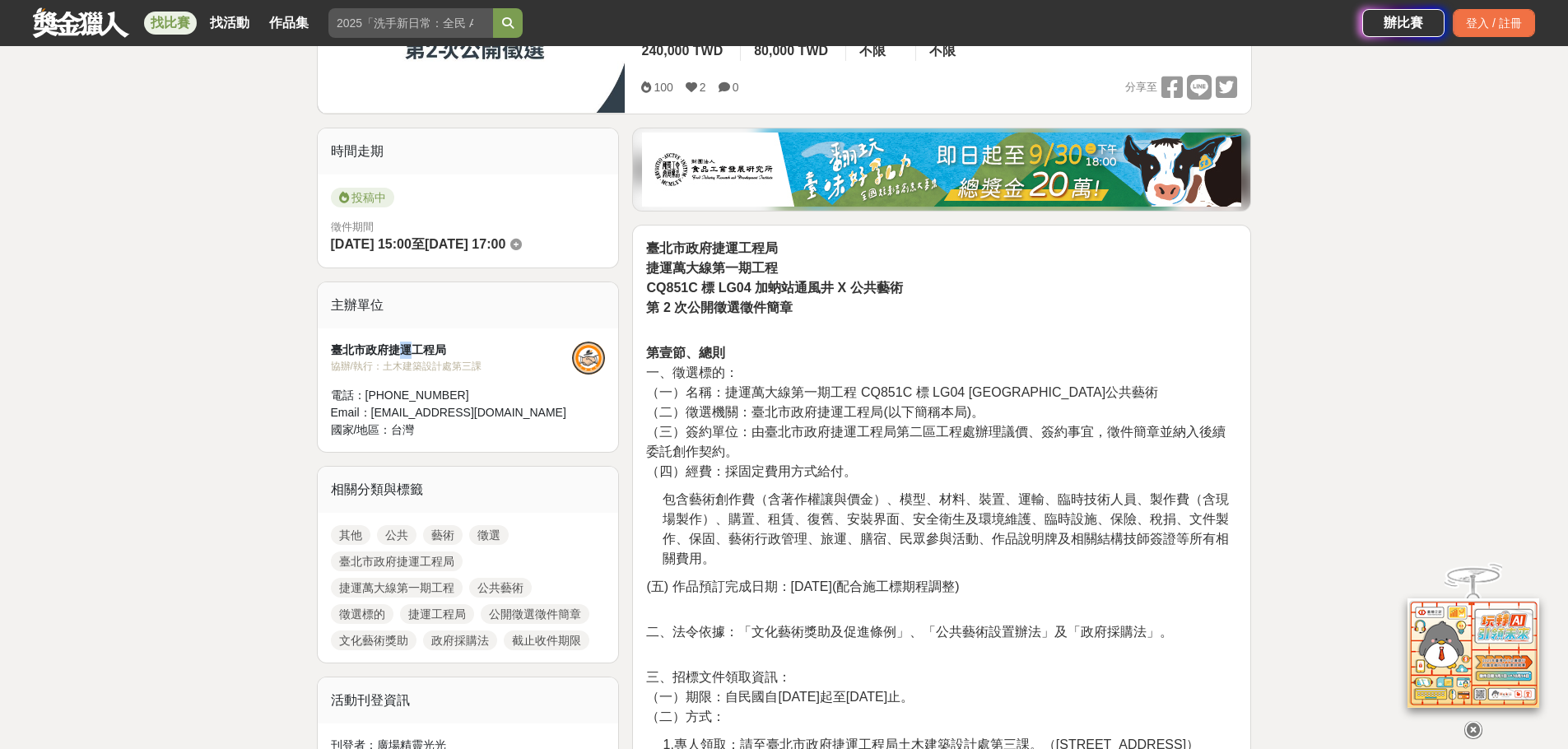
click at [406, 343] on div "臺北市政府捷運工程局" at bounding box center [452, 350] width 242 height 17
click at [599, 355] on div at bounding box center [588, 358] width 33 height 33
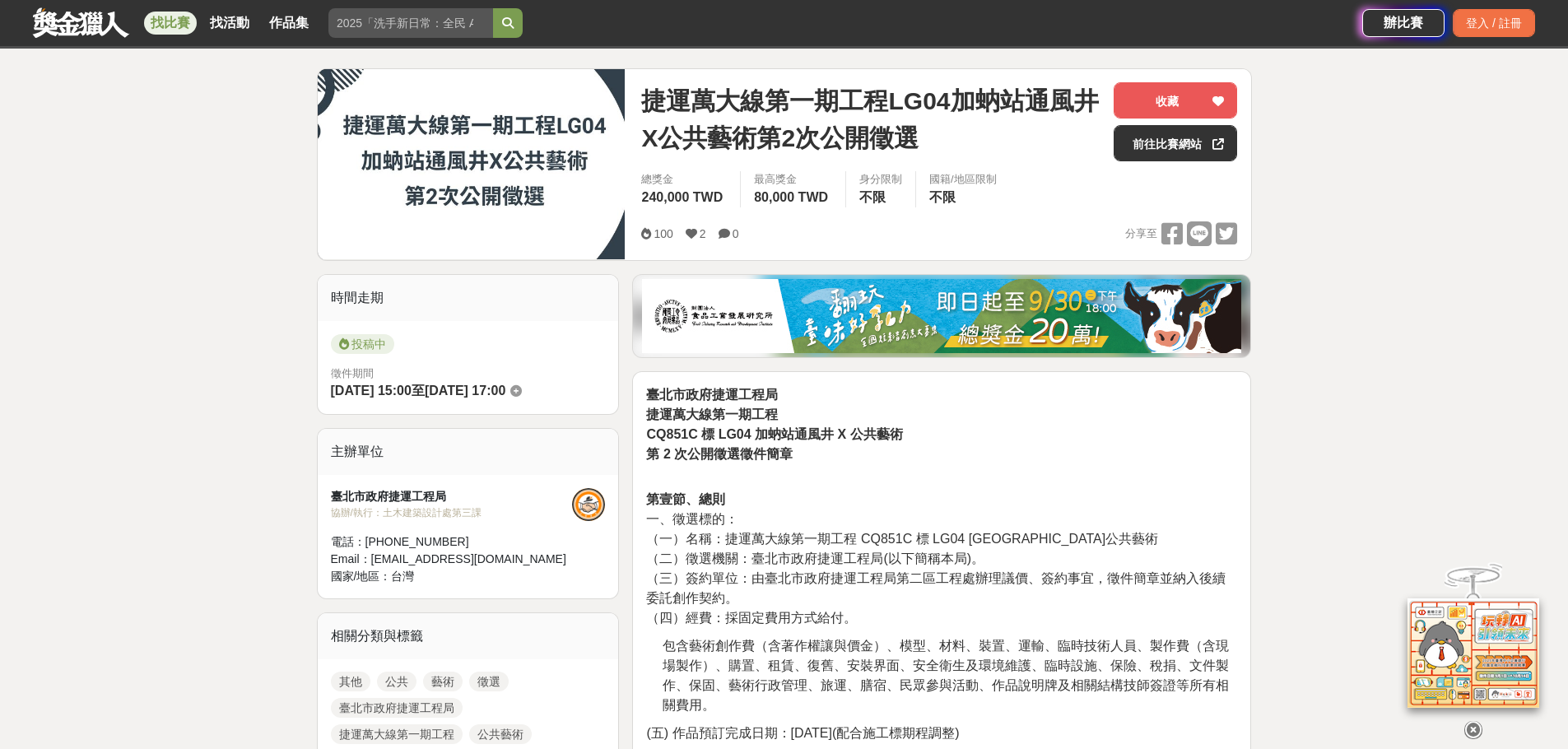
scroll to position [0, 0]
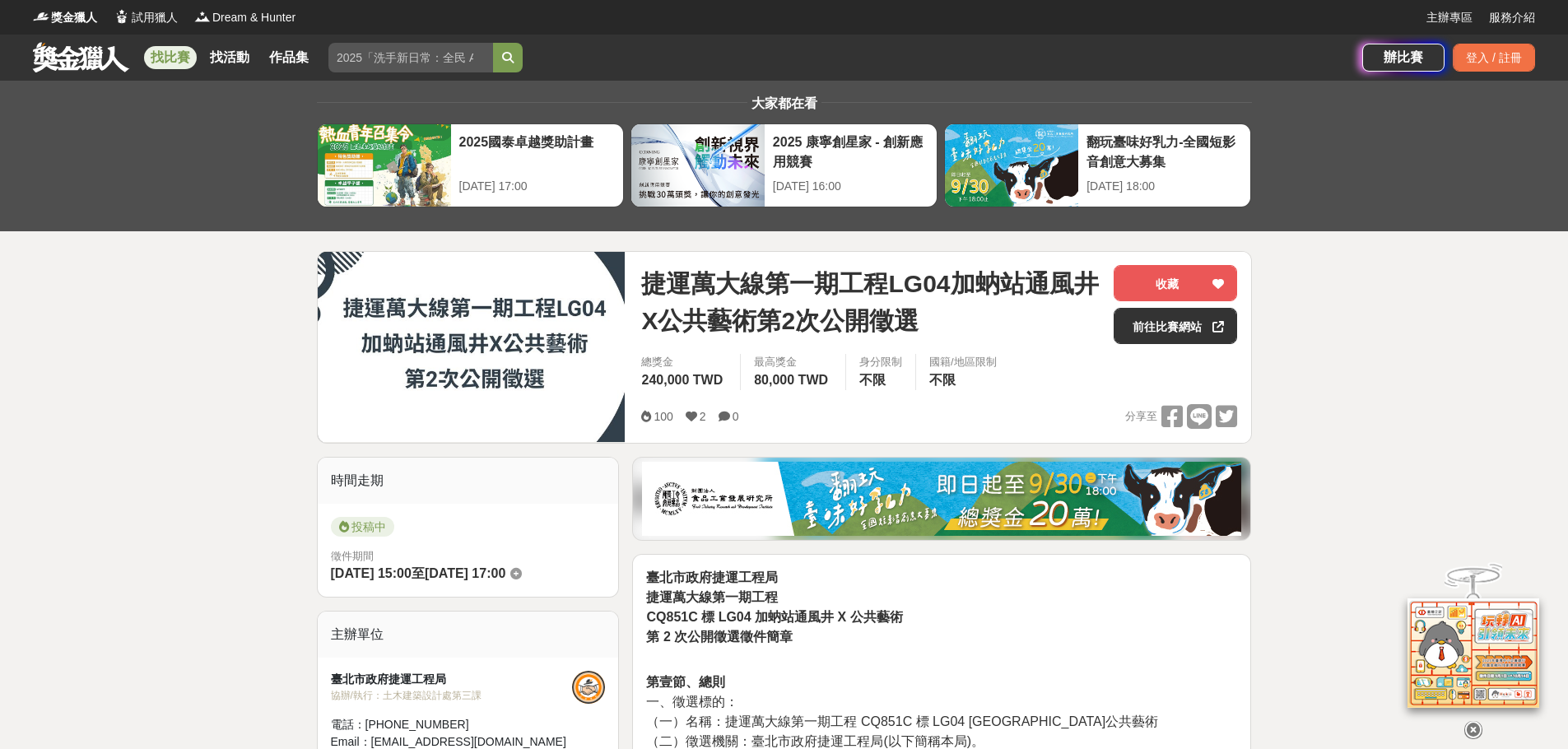
click at [148, 57] on link "找比賽" at bounding box center [170, 57] width 52 height 23
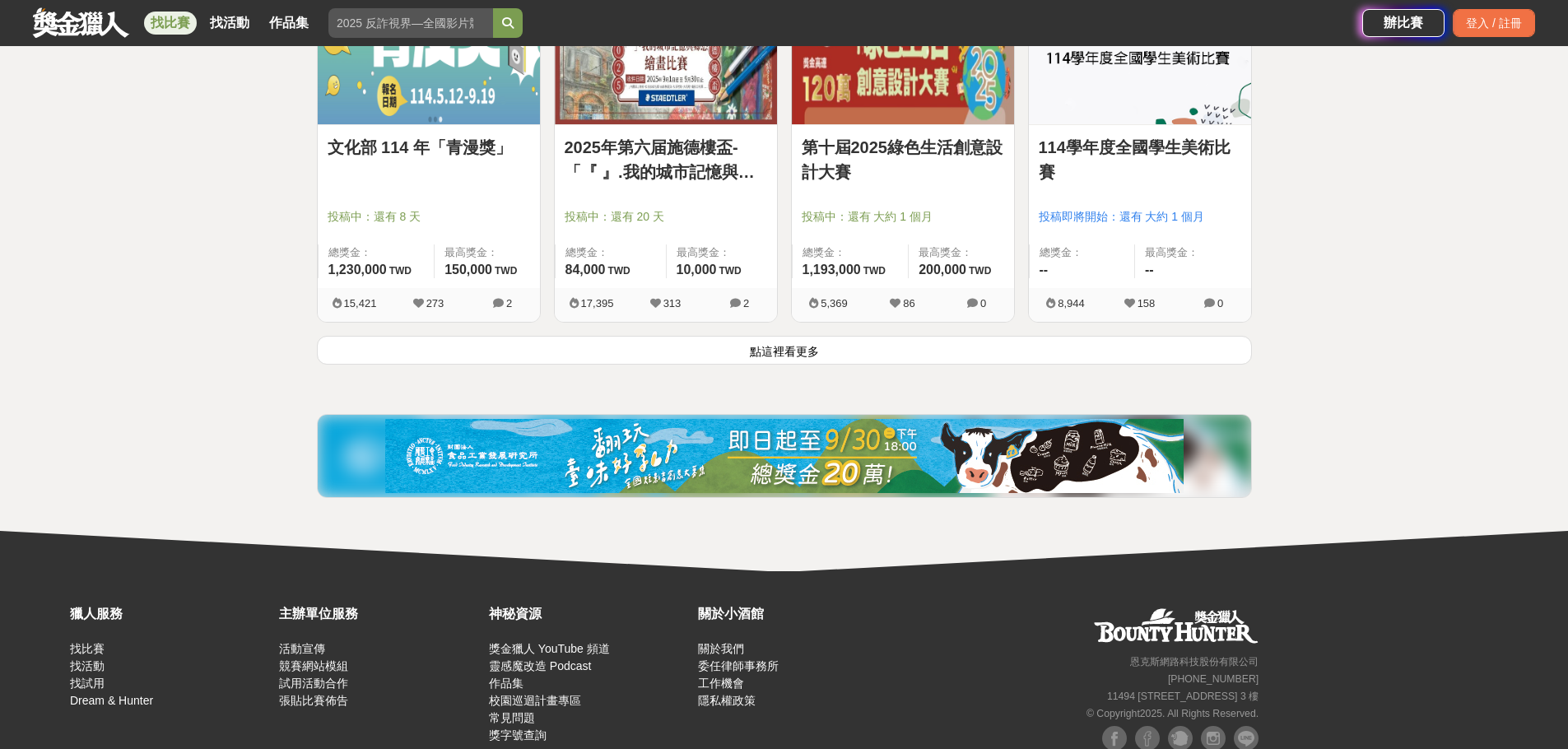
scroll to position [2092, 0]
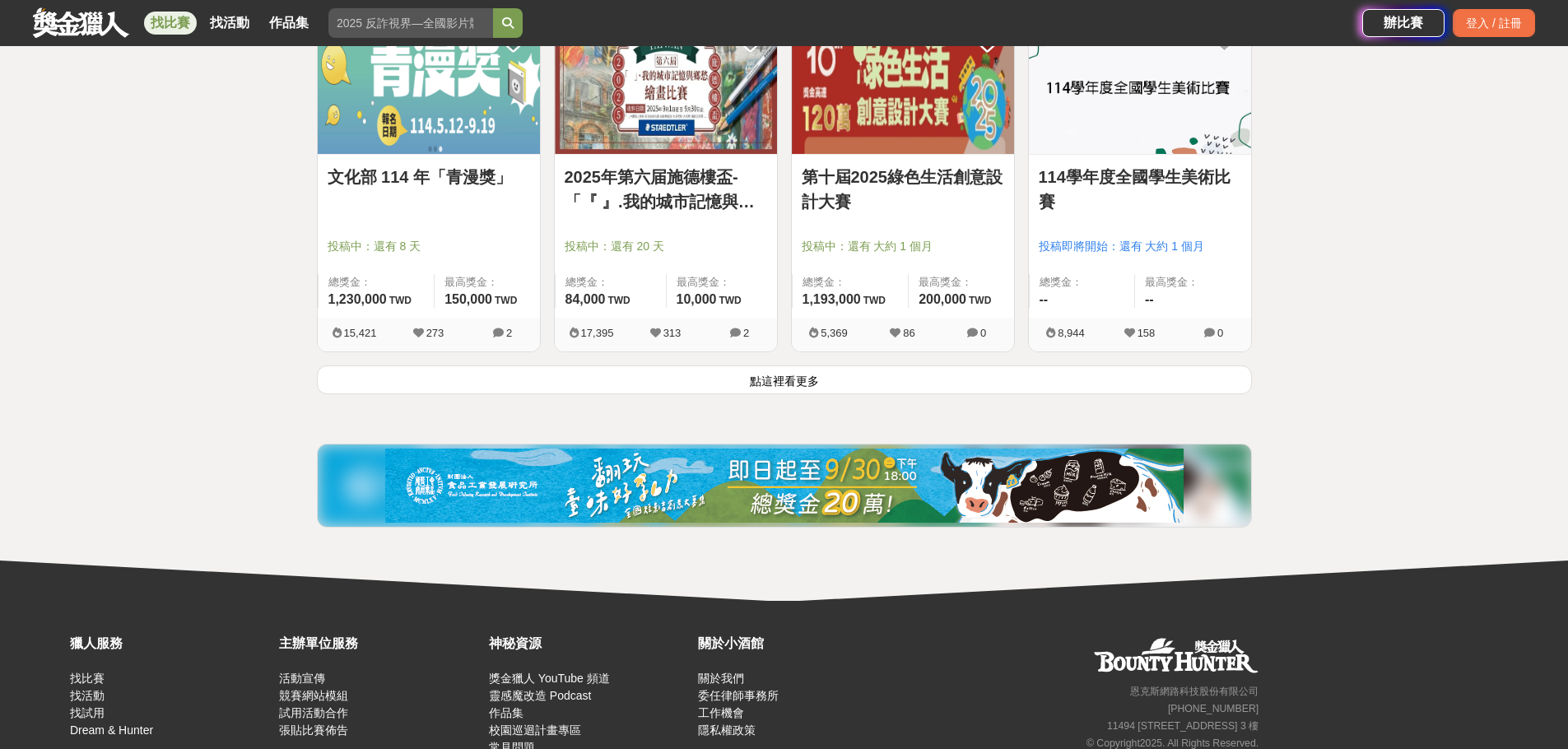
click at [715, 386] on button "點這裡看更多" at bounding box center [784, 379] width 935 height 28
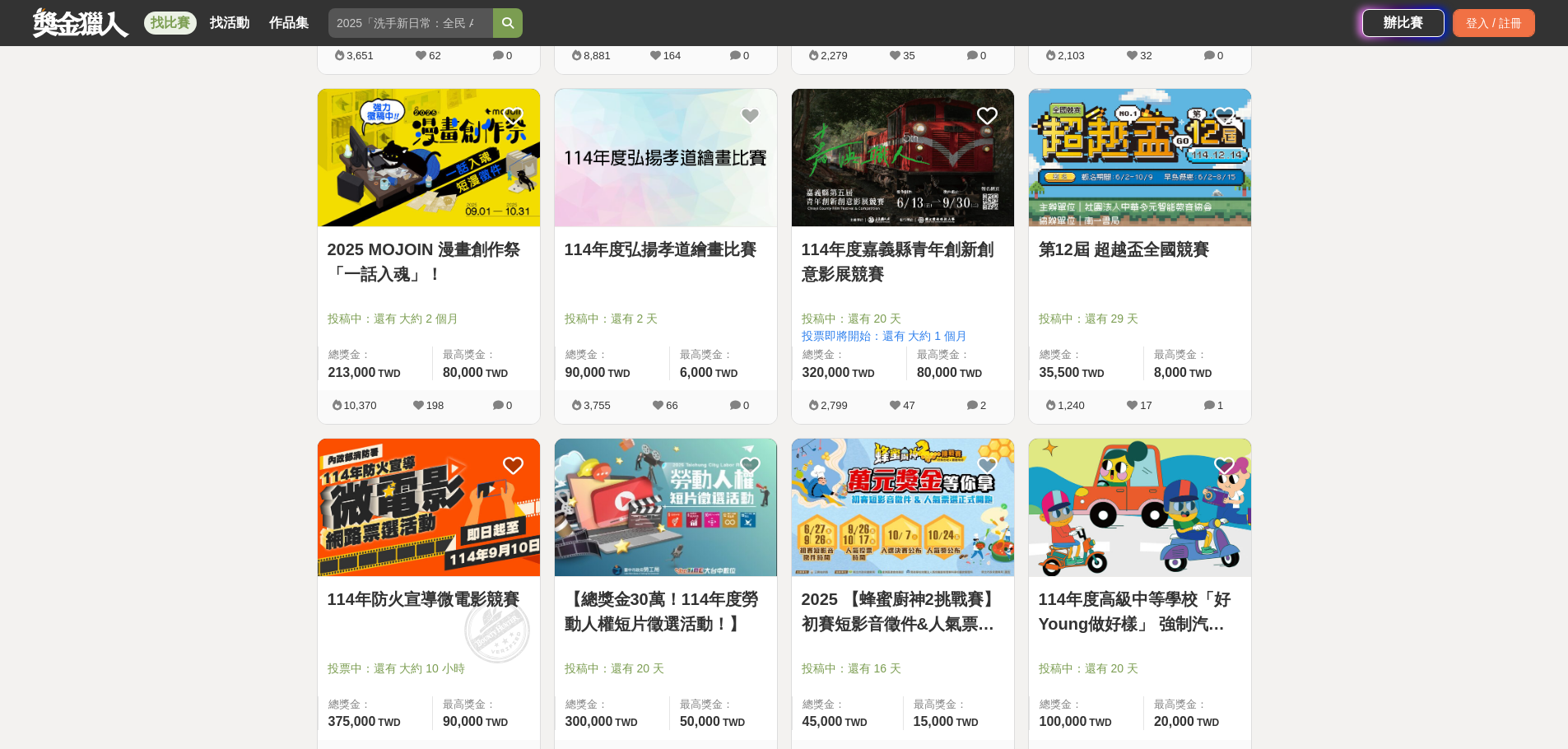
scroll to position [4272, 0]
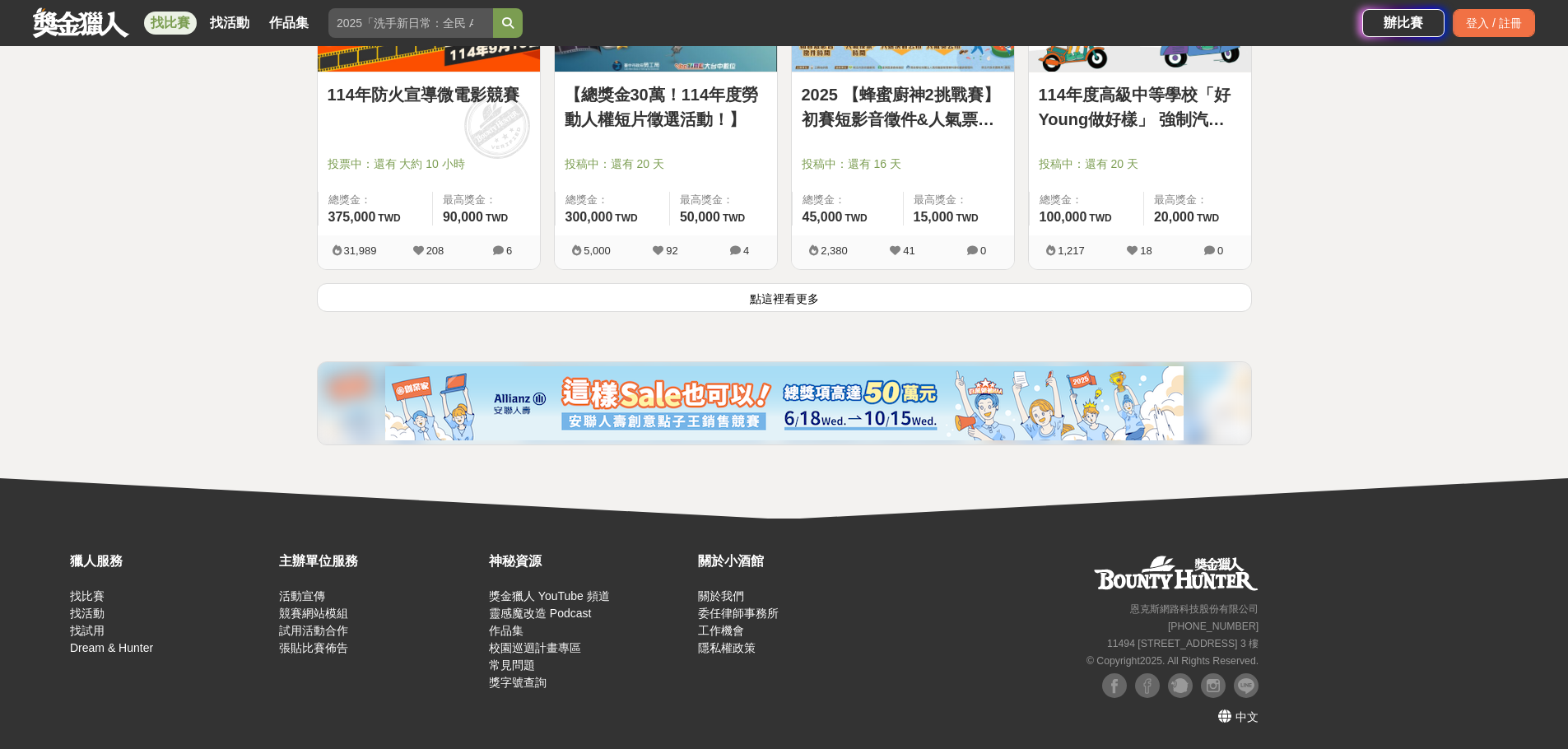
click at [786, 294] on button "點這裡看更多" at bounding box center [784, 297] width 935 height 28
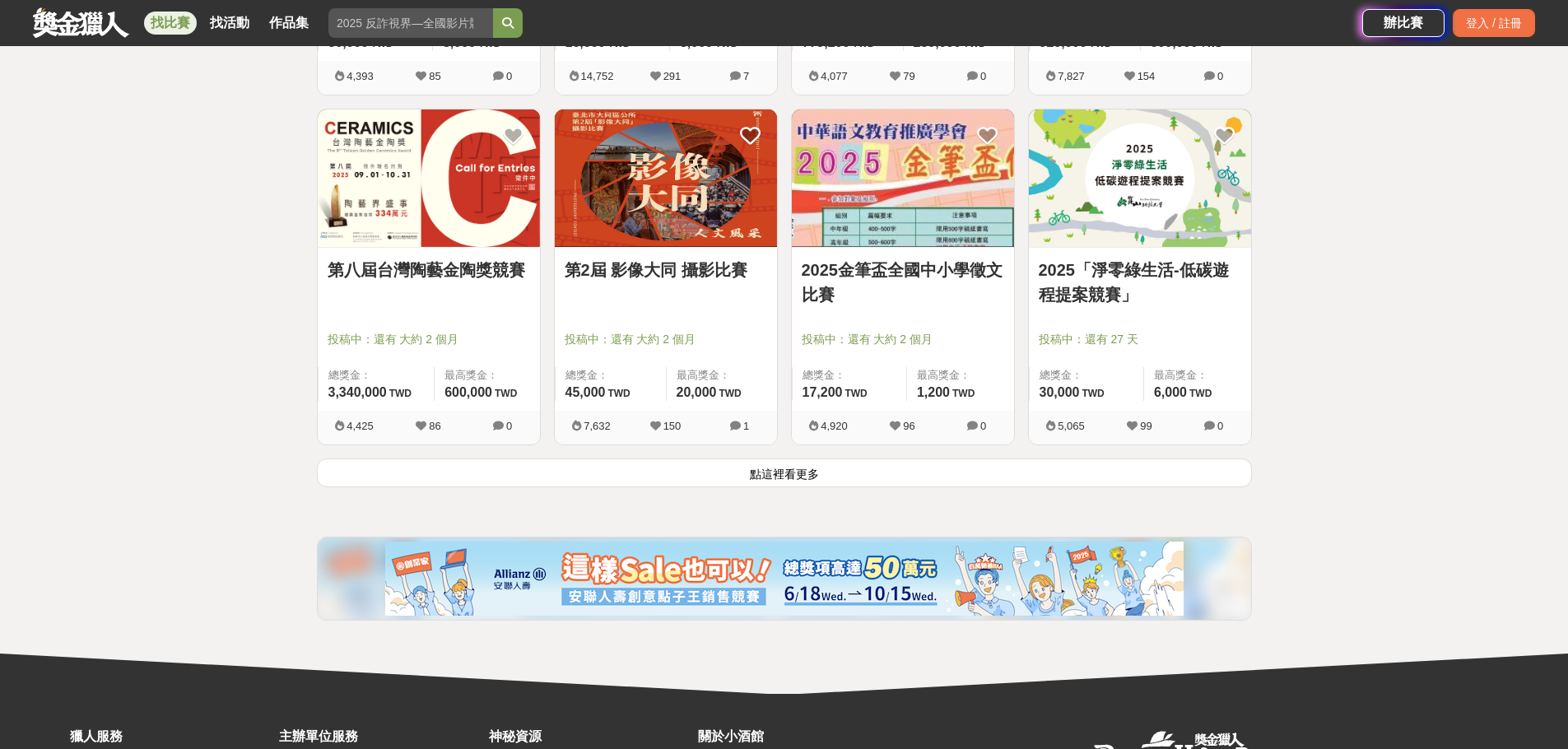
scroll to position [6369, 0]
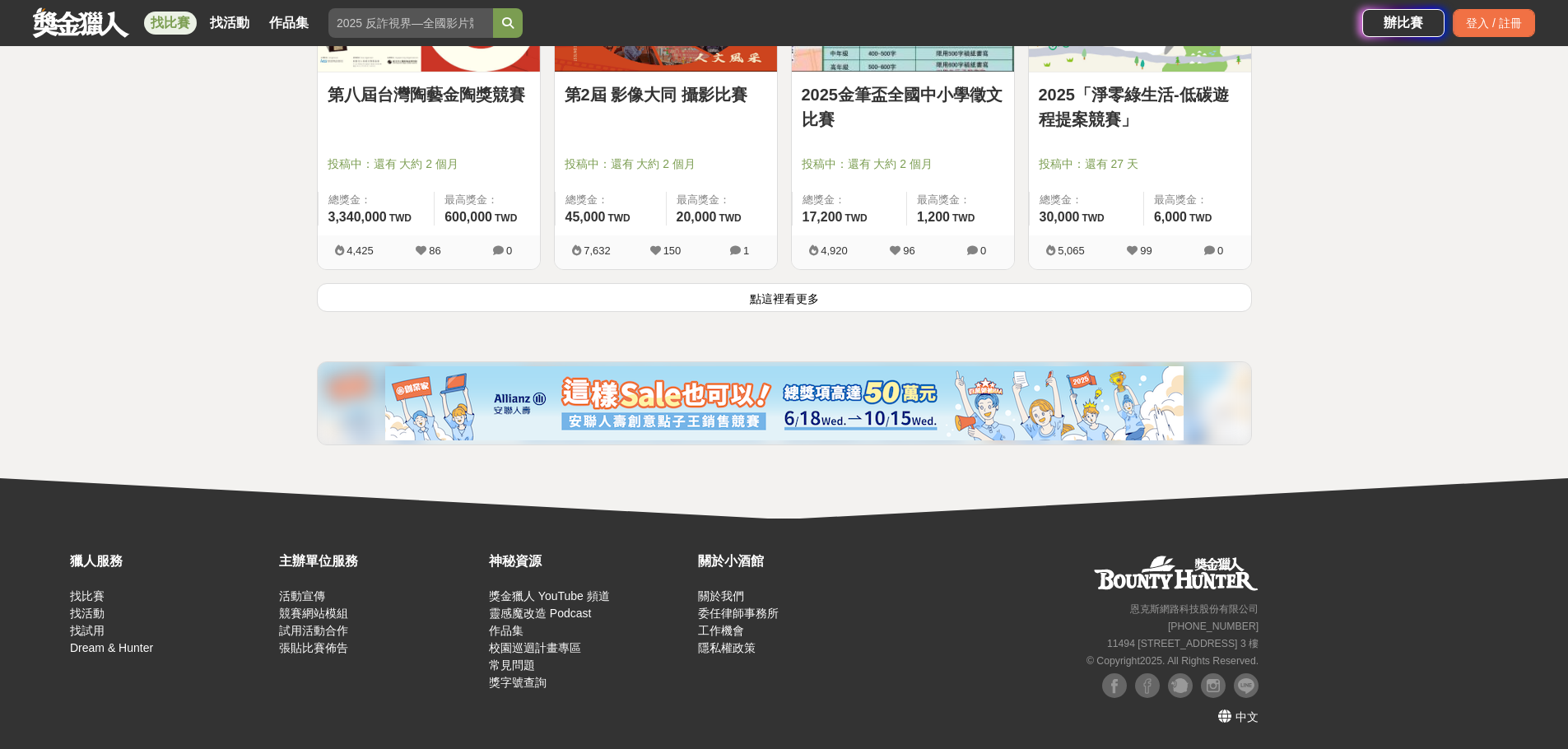
click at [824, 308] on button "點這裡看更多" at bounding box center [784, 297] width 935 height 28
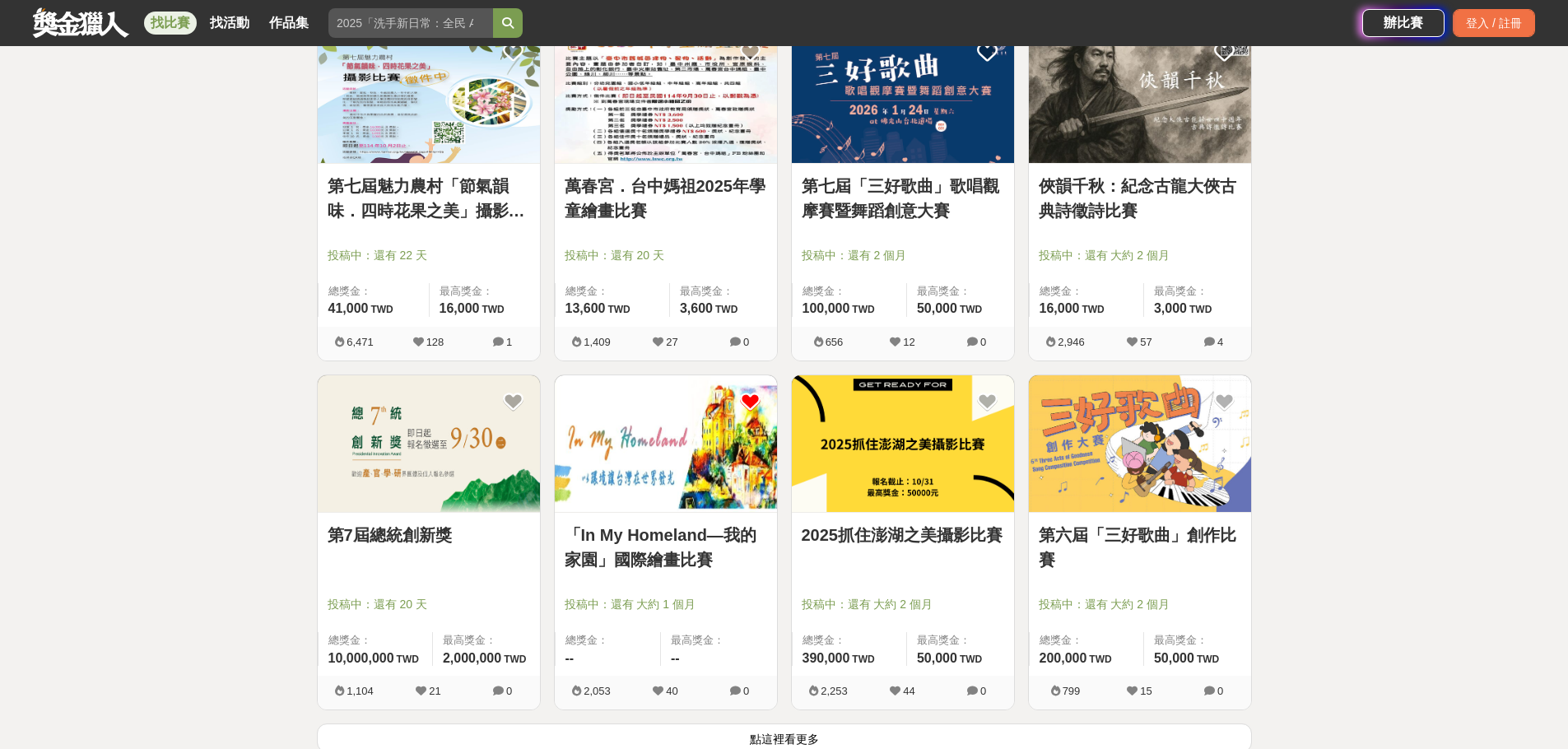
scroll to position [8055, 0]
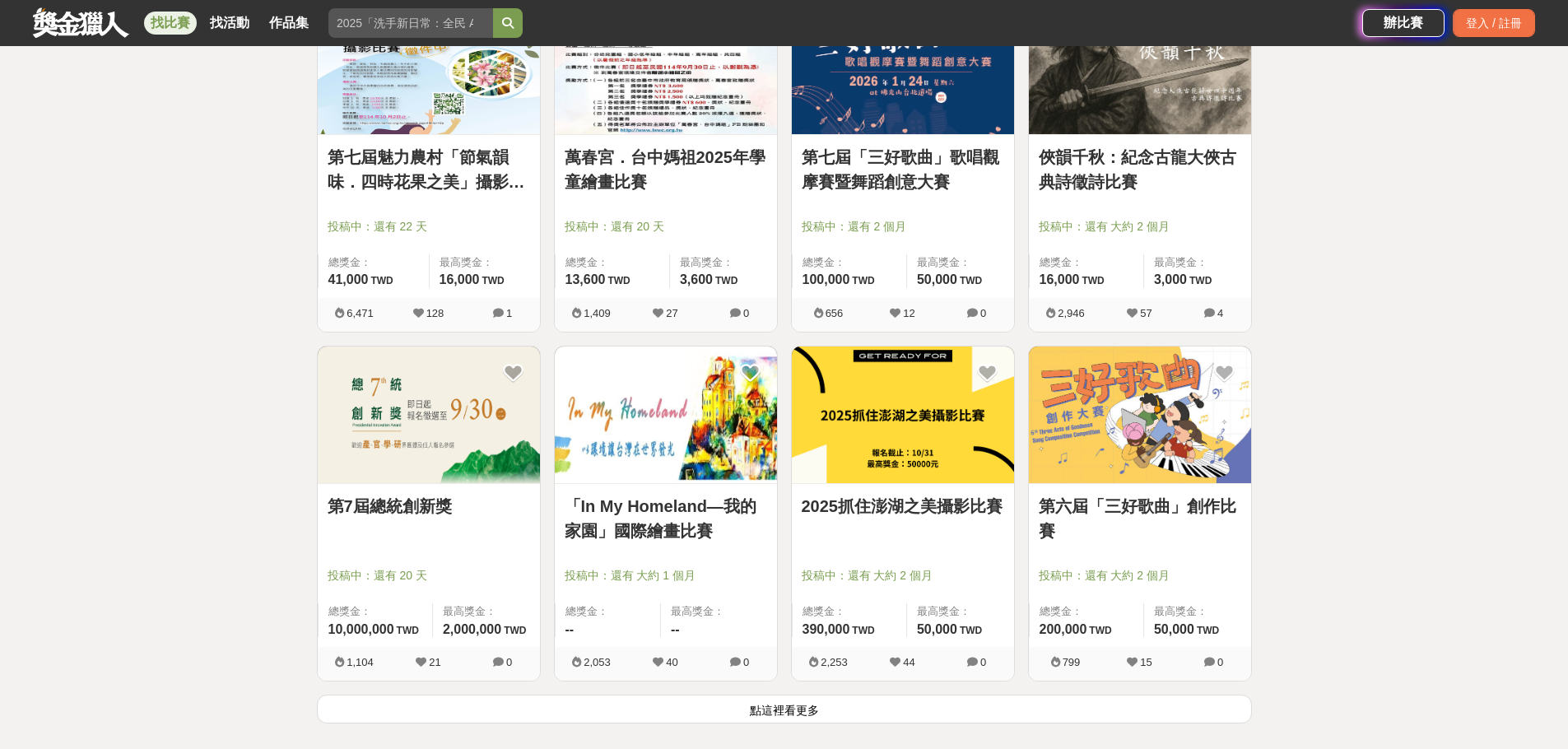
click at [375, 403] on img at bounding box center [428, 416] width 222 height 138
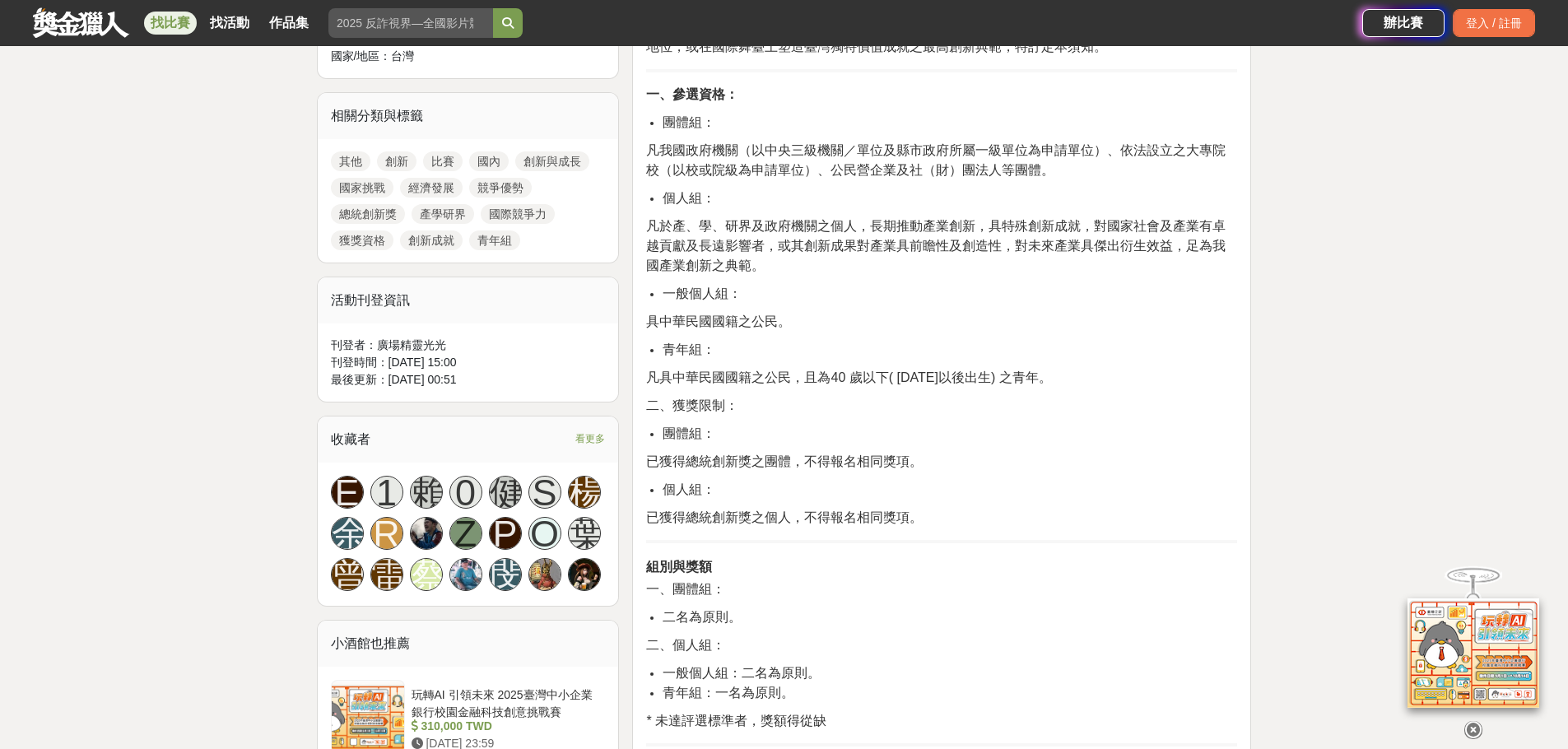
scroll to position [702, 0]
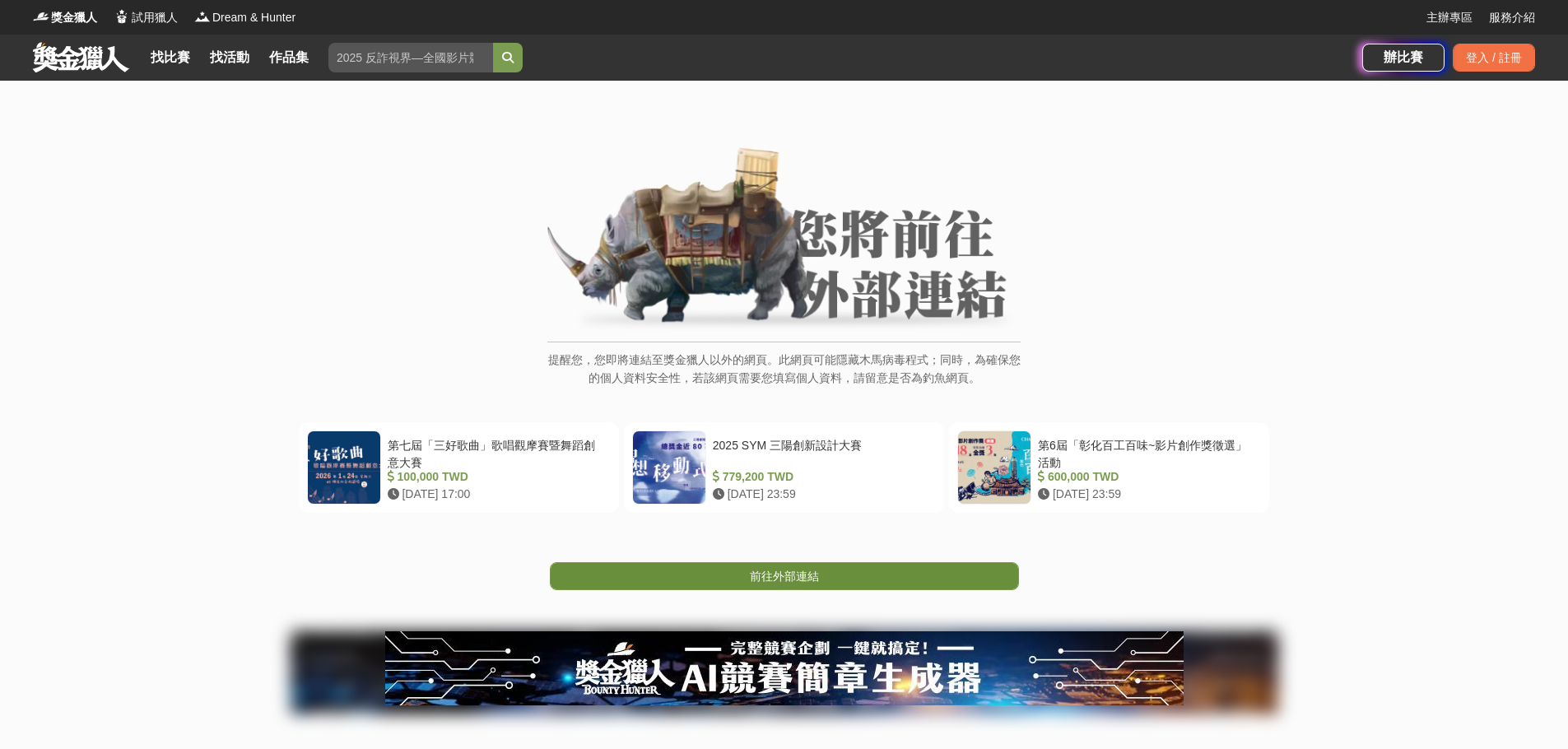
click at [732, 585] on link "前往外部連結" at bounding box center [784, 576] width 469 height 28
